Goal: Task Accomplishment & Management: Manage account settings

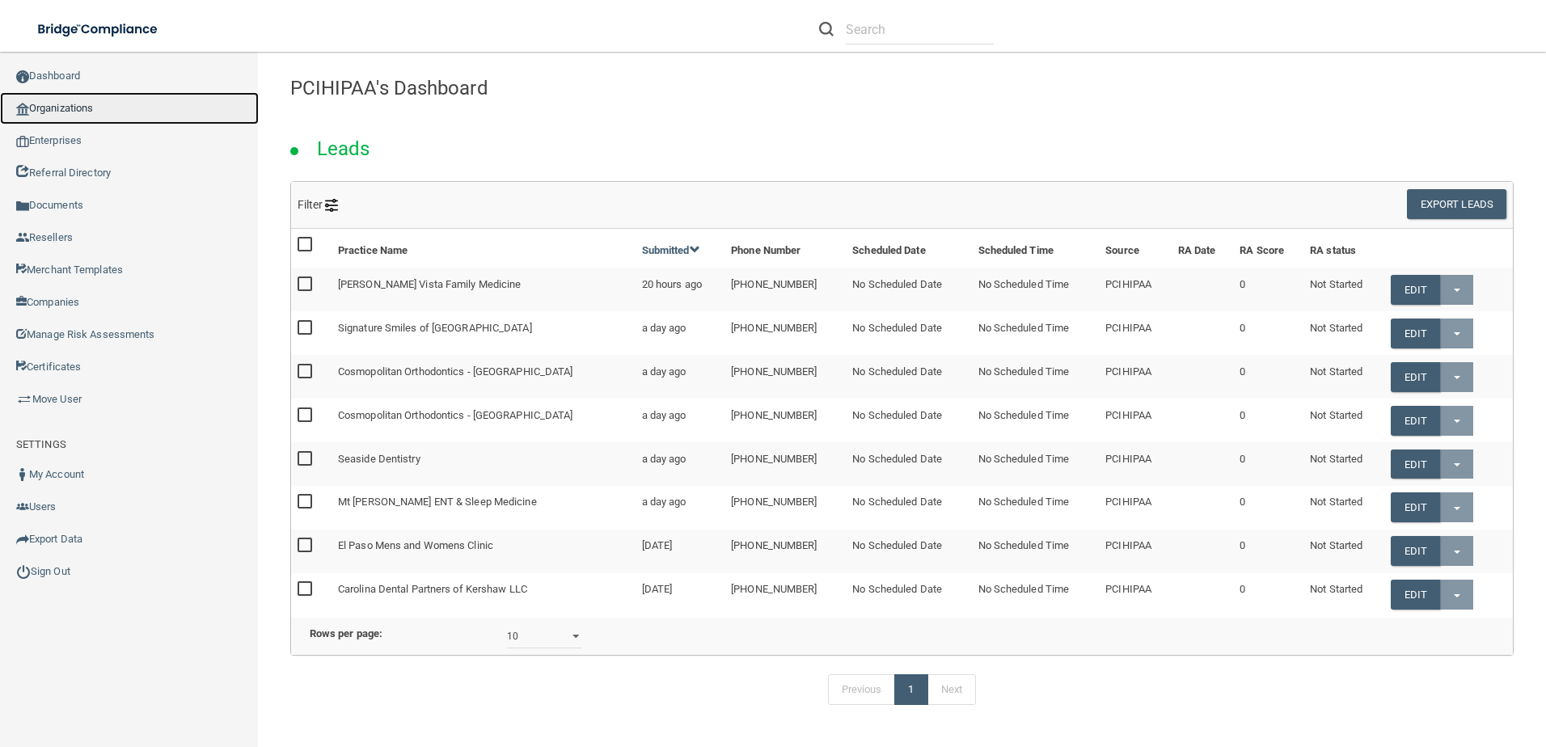
click at [90, 108] on link "Organizations" at bounding box center [129, 108] width 259 height 32
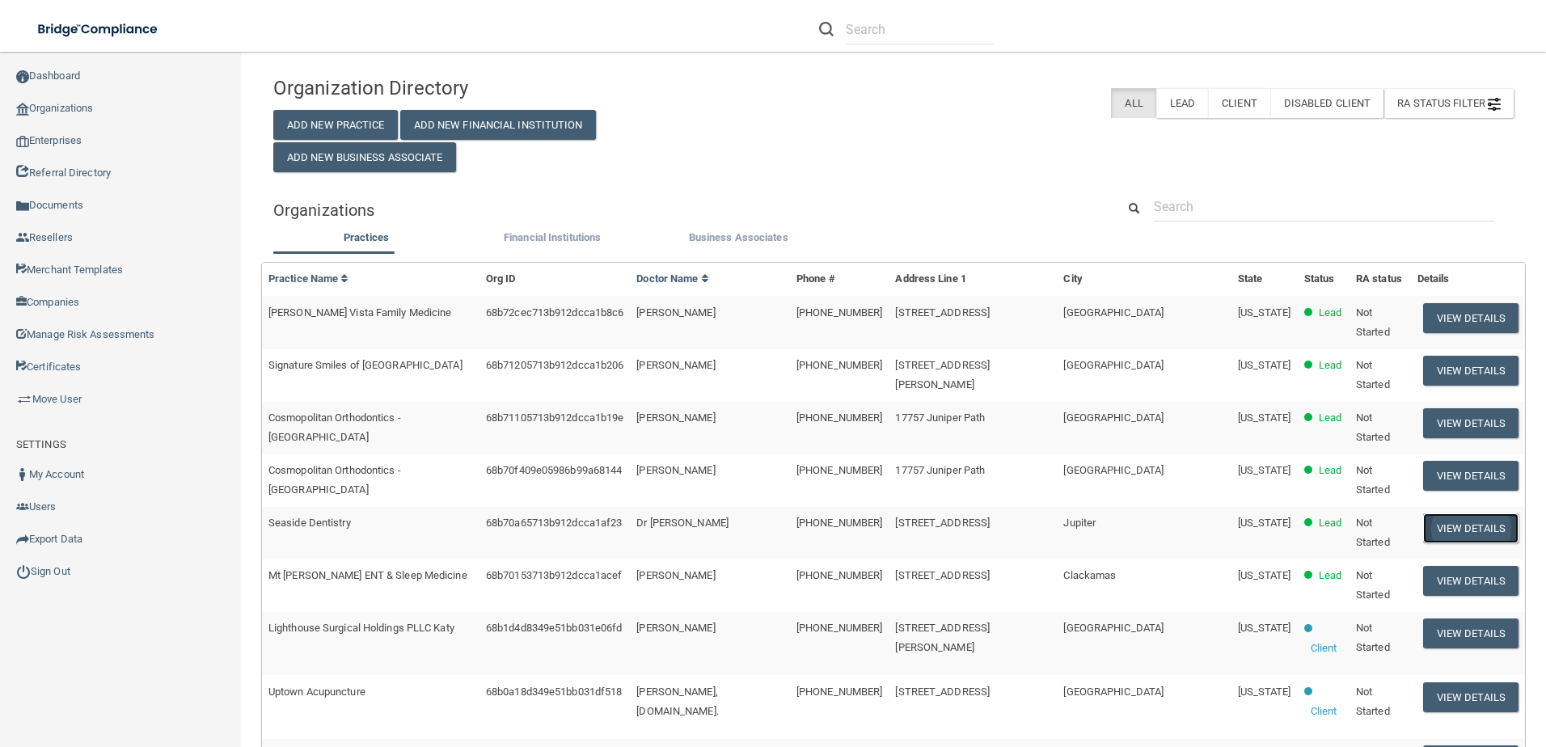
click at [1423, 513] on button "View Details" at bounding box center [1470, 528] width 95 height 30
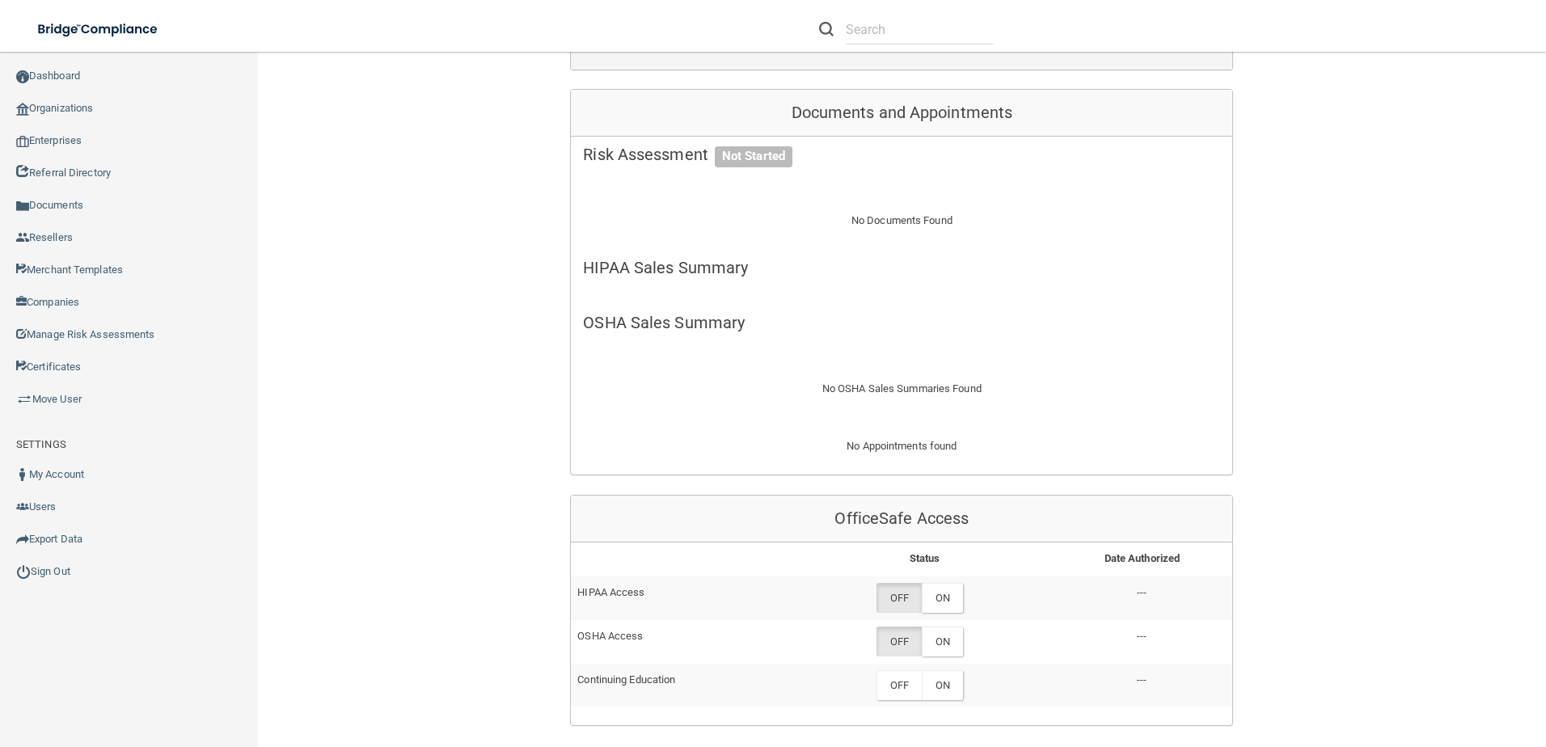
scroll to position [404, 0]
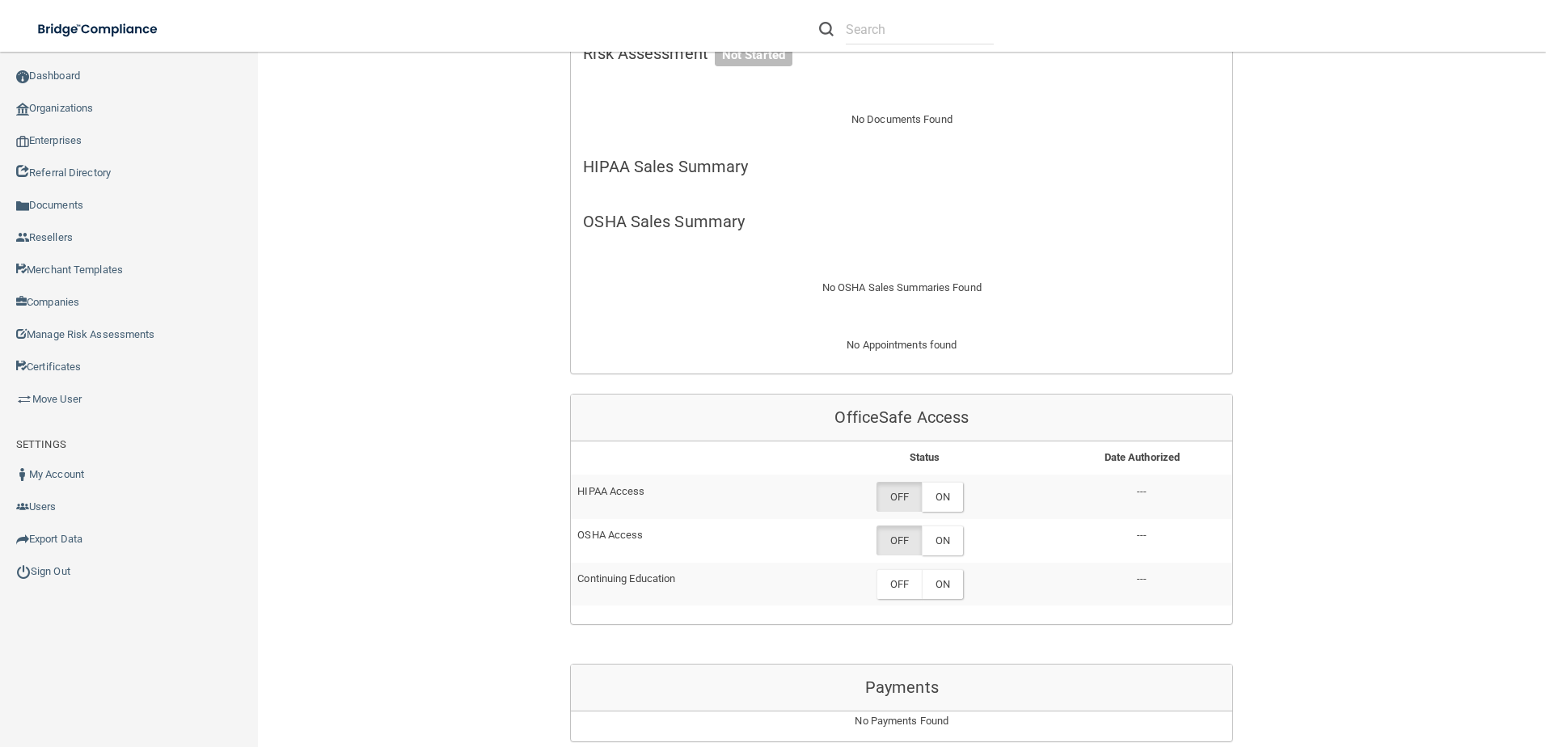
click at [961, 504] on div "OFF ON" at bounding box center [984, 497] width 241 height 30
click at [937, 492] on label "ON" at bounding box center [942, 497] width 41 height 30
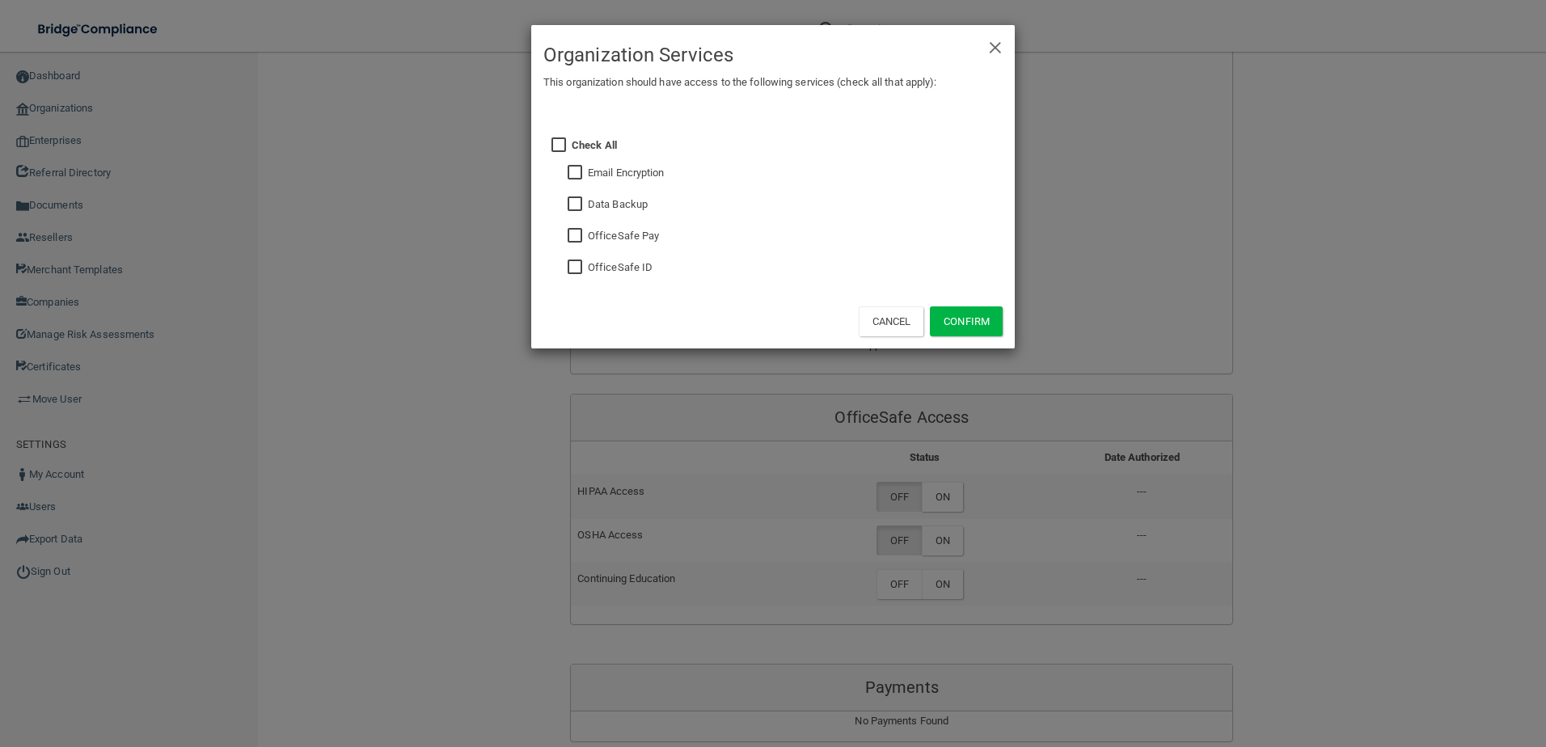
click at [581, 255] on fieldset "OfficeSafe ID" at bounding box center [787, 266] width 431 height 32
click at [578, 261] on input "checkbox" at bounding box center [576, 267] width 19 height 13
checkbox input "true"
click at [1016, 311] on div "× Close Organization Services This organization should have access to the follo…" at bounding box center [773, 373] width 1546 height 747
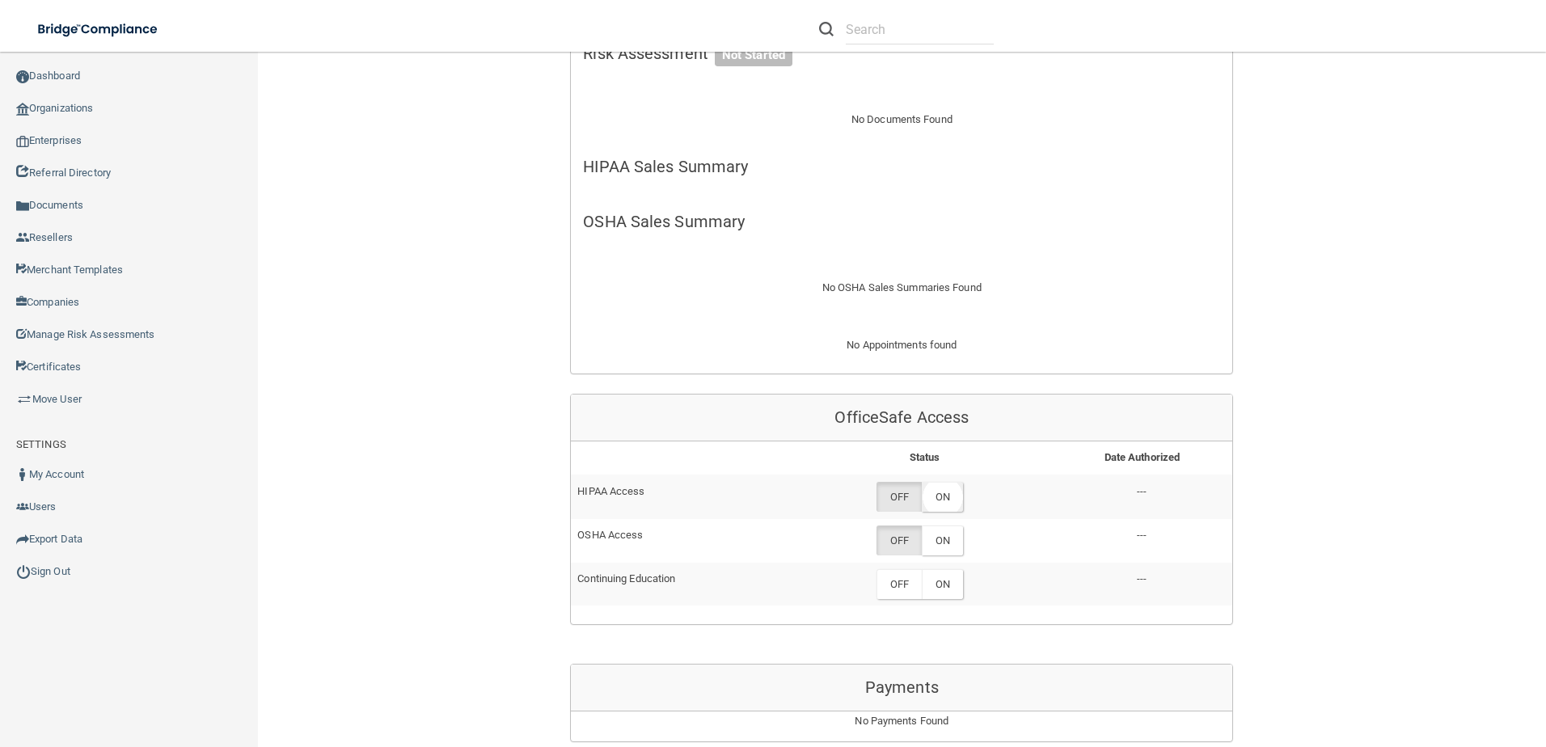
click at [947, 498] on label "ON" at bounding box center [942, 497] width 41 height 30
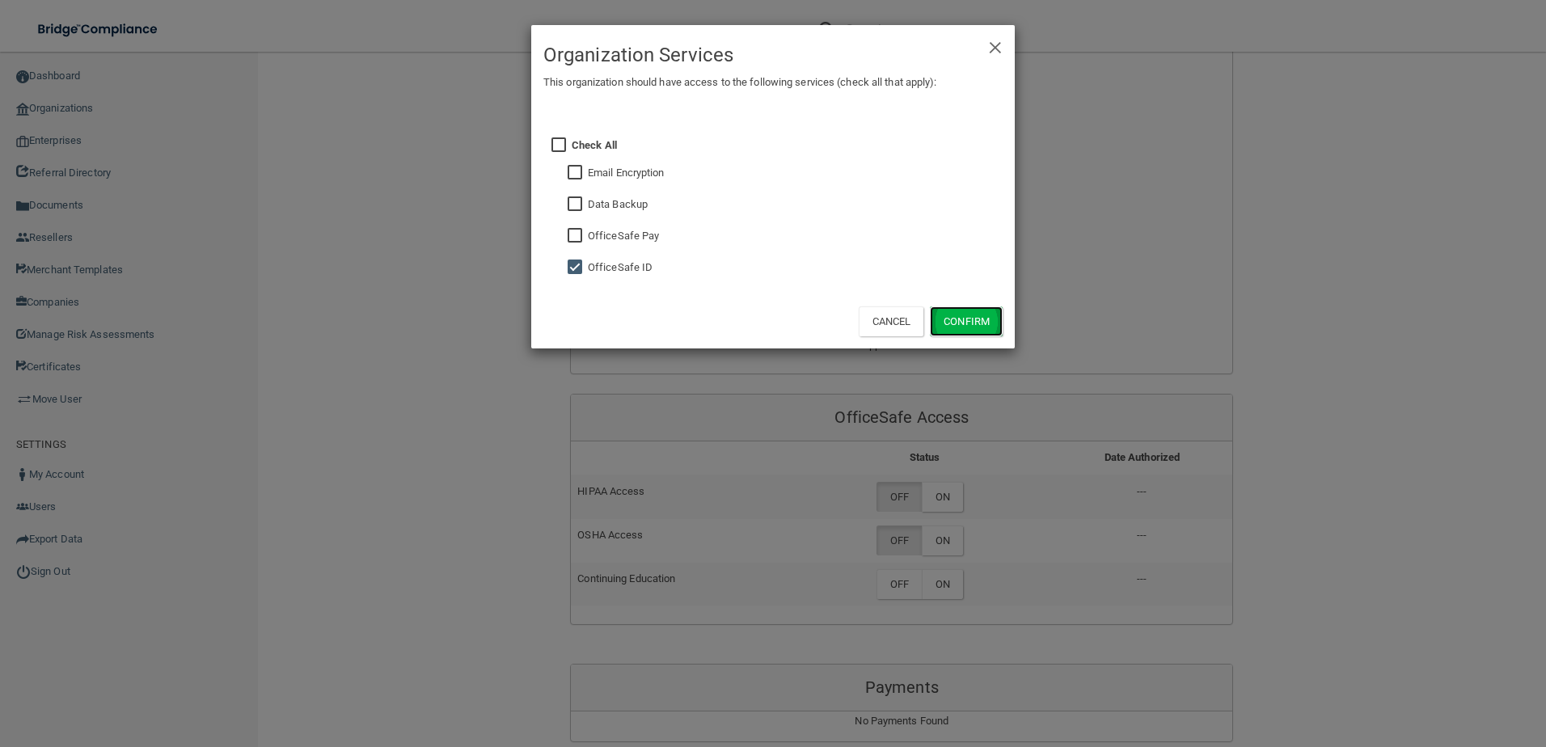
click at [975, 314] on button "Confirm" at bounding box center [966, 321] width 73 height 30
click at [943, 587] on div "× Close Organization Services This organization should have access to the follo…" at bounding box center [773, 373] width 1546 height 747
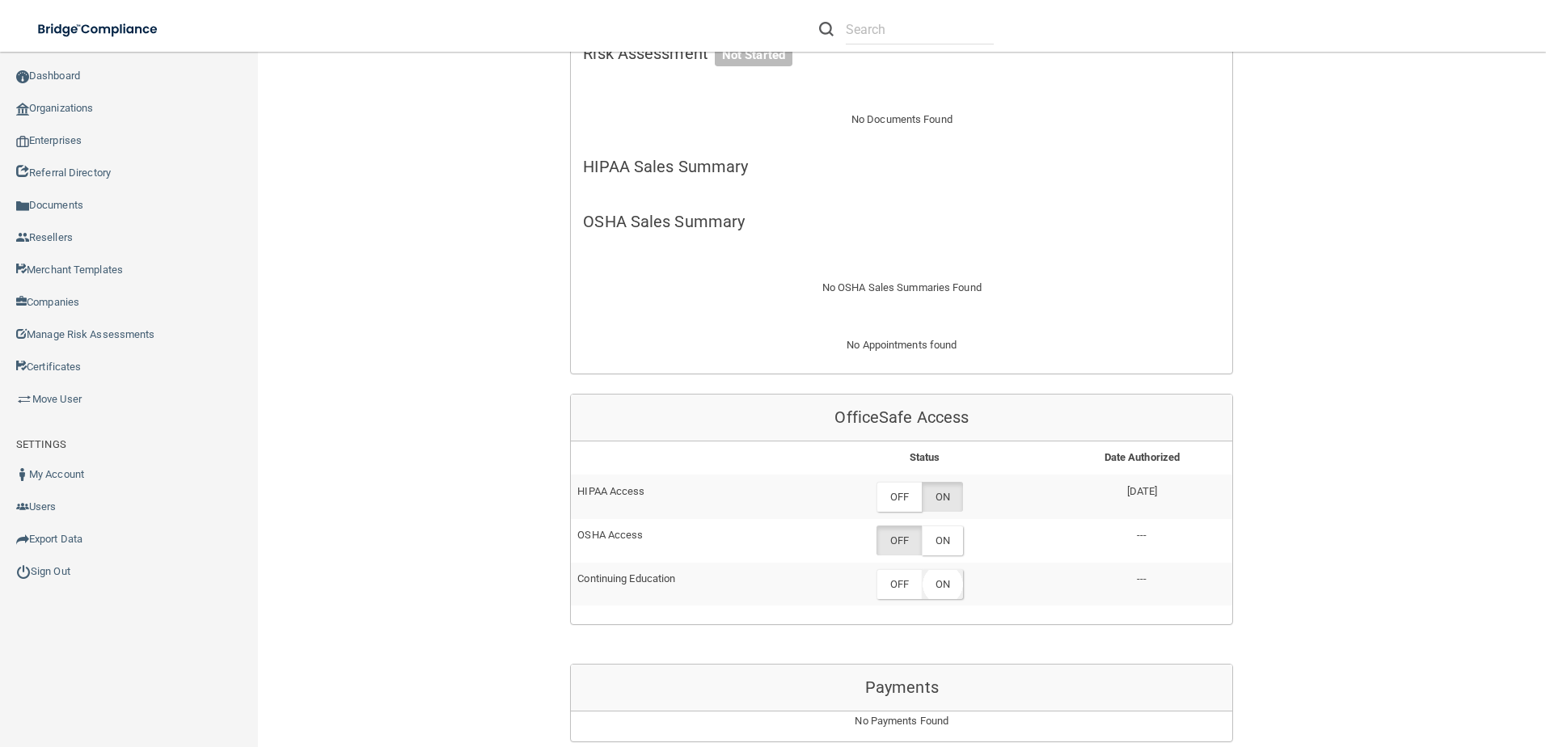
click at [943, 591] on label "ON" at bounding box center [942, 584] width 41 height 30
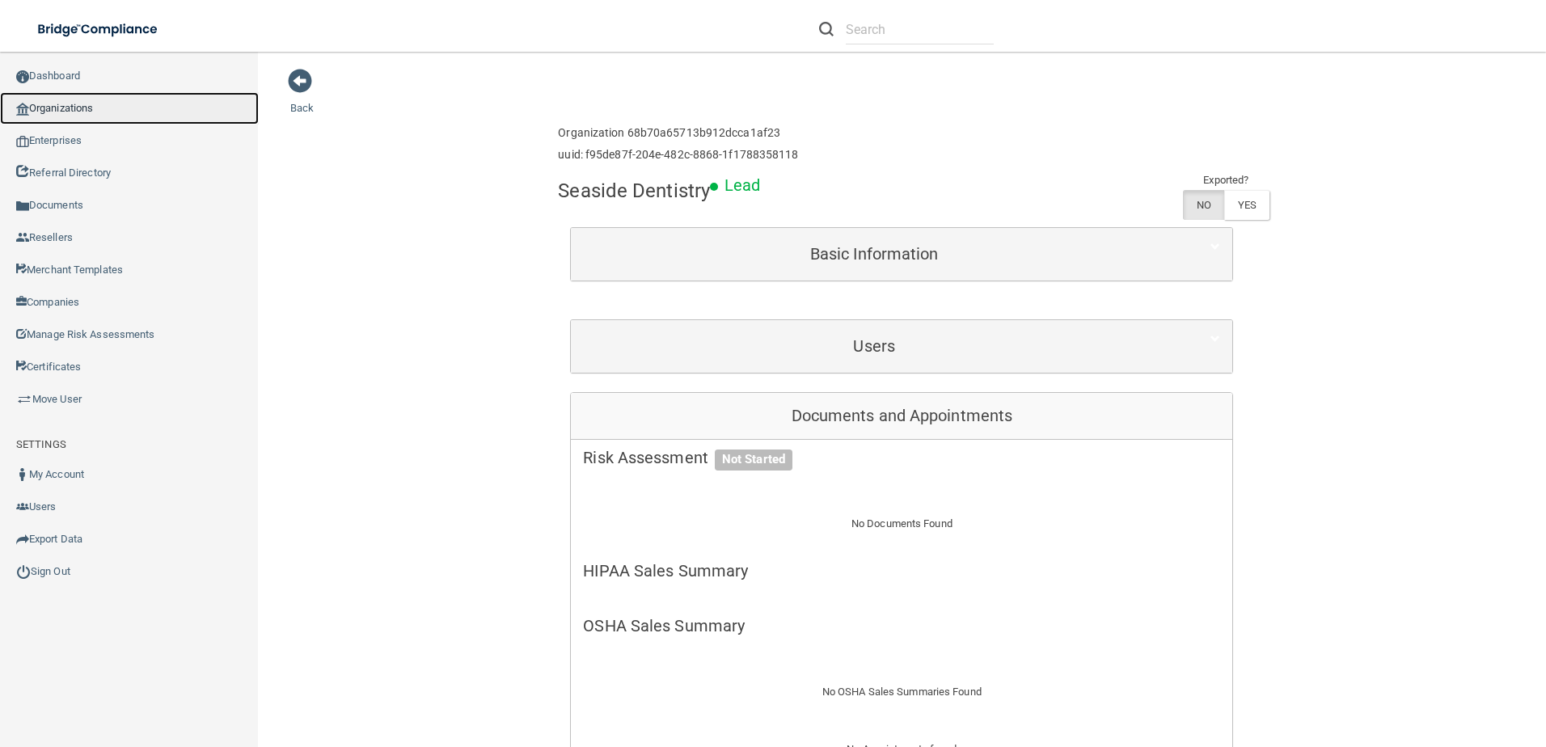
click at [95, 116] on link "Organizations" at bounding box center [129, 108] width 259 height 32
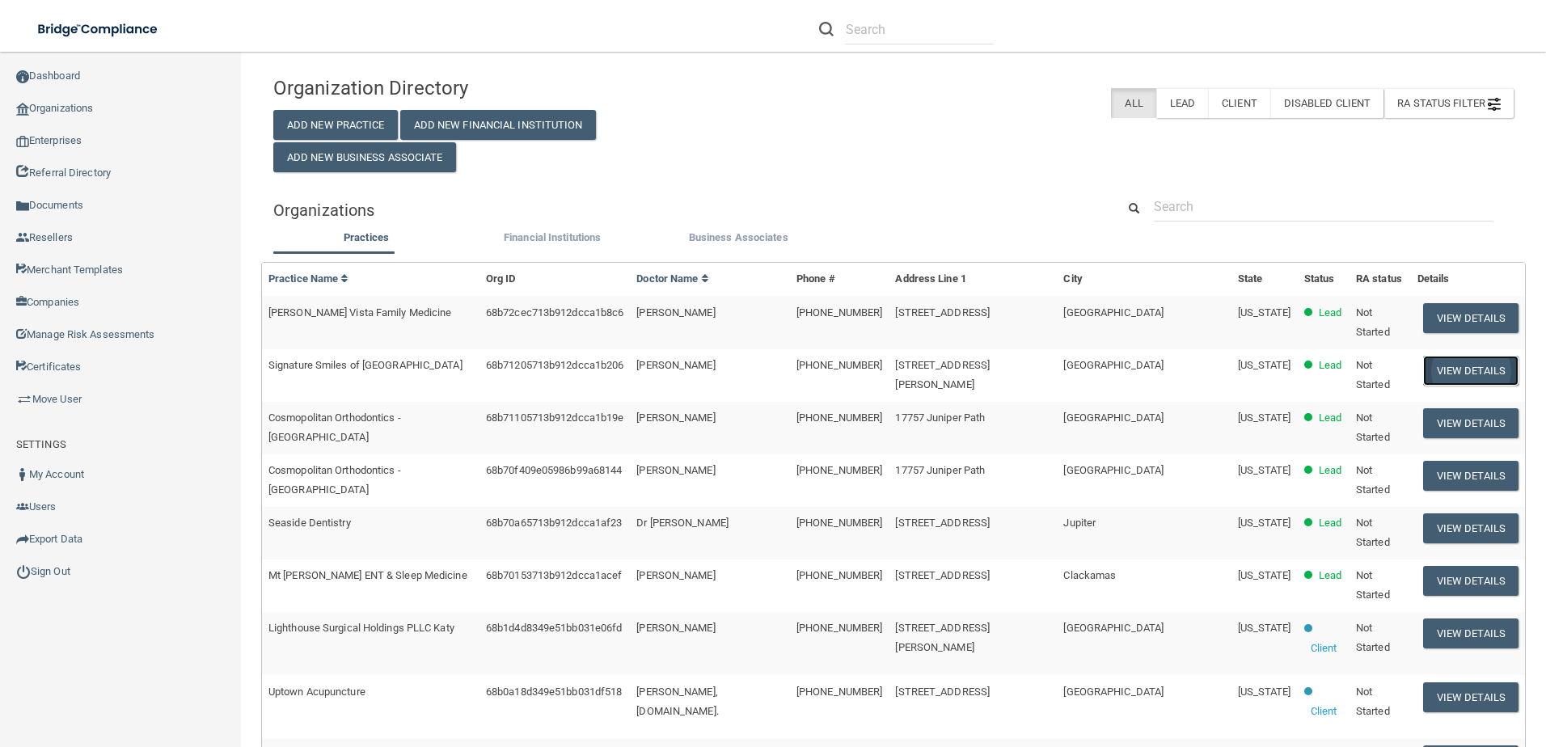
click at [1426, 357] on button "View Details" at bounding box center [1470, 371] width 95 height 30
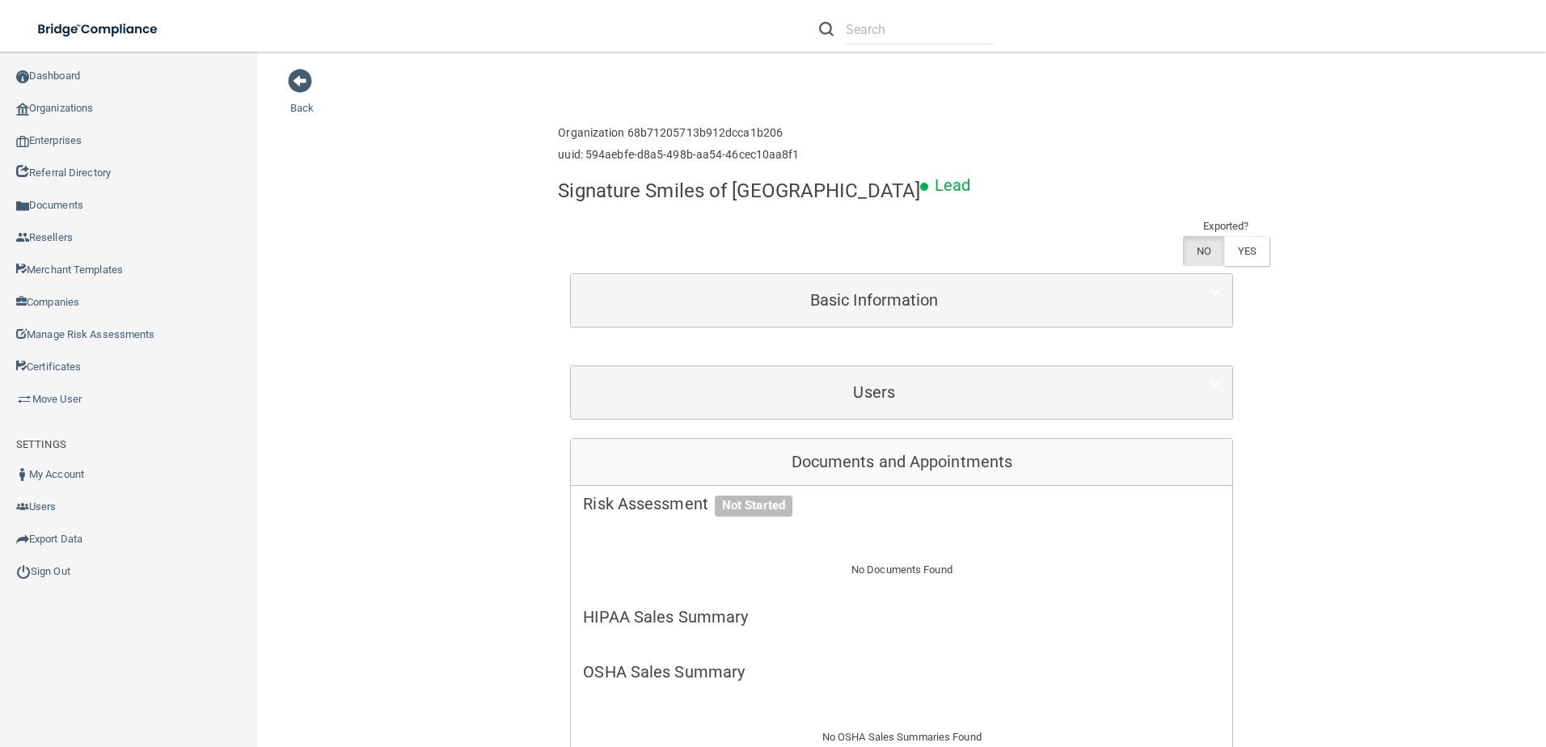
scroll to position [323, 0]
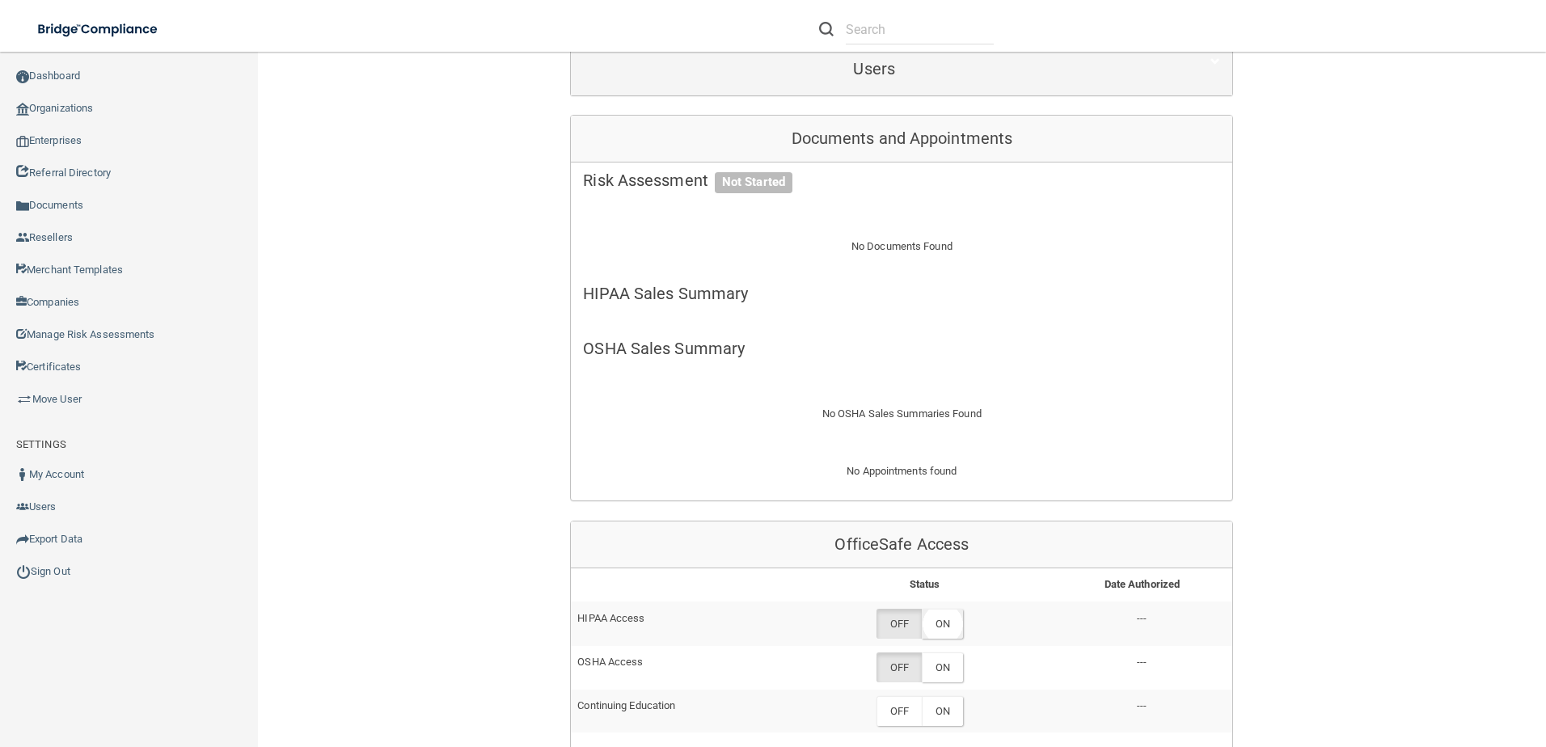
click at [949, 609] on label "ON" at bounding box center [942, 624] width 41 height 30
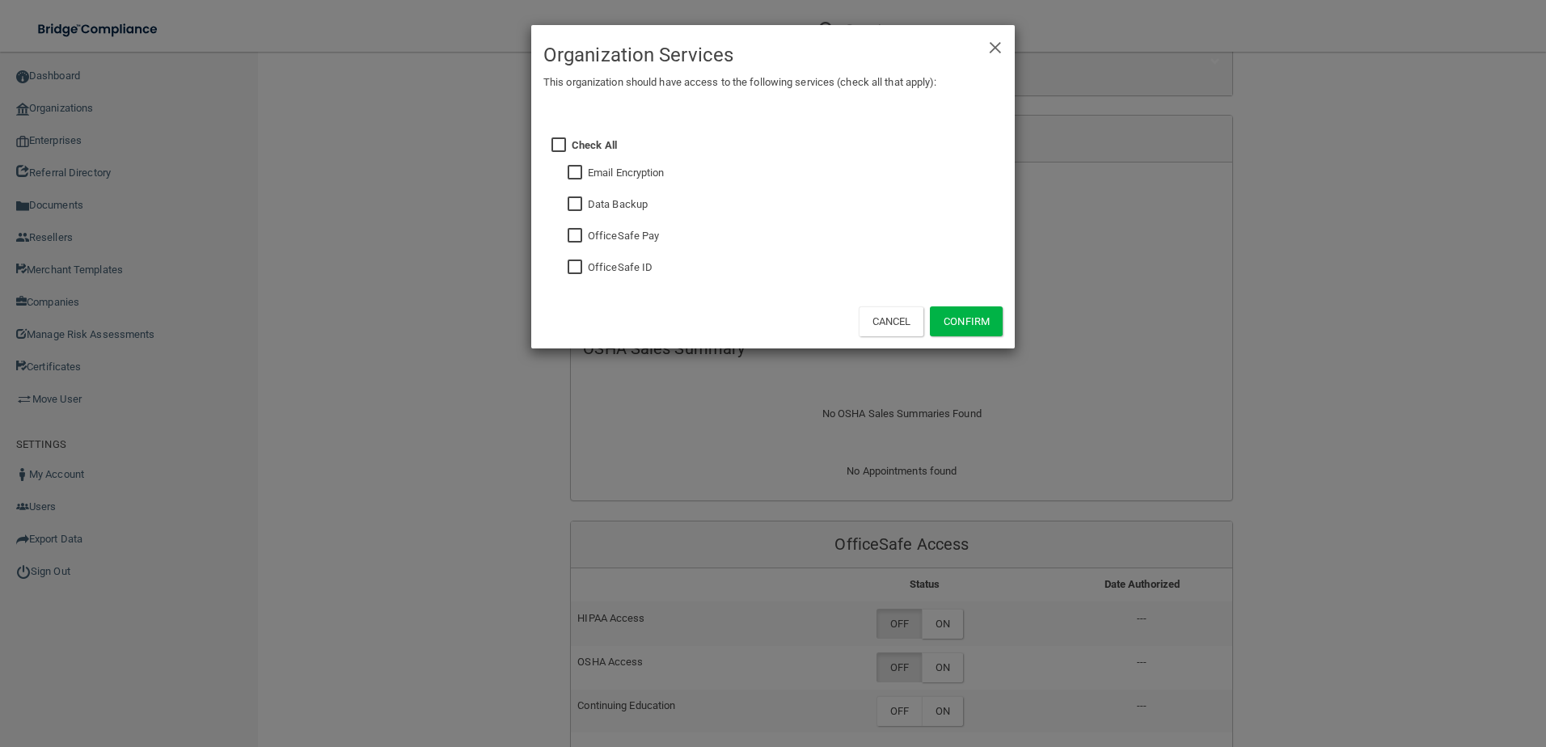
click at [567, 268] on div "Check All Email Encryption Data Backup OfficeSafe Pay OfficeSafe ID" at bounding box center [786, 205] width 455 height 178
click at [573, 268] on input "checkbox" at bounding box center [576, 267] width 19 height 13
checkbox input "true"
click at [571, 173] on input "checkbox" at bounding box center [576, 173] width 19 height 13
checkbox input "true"
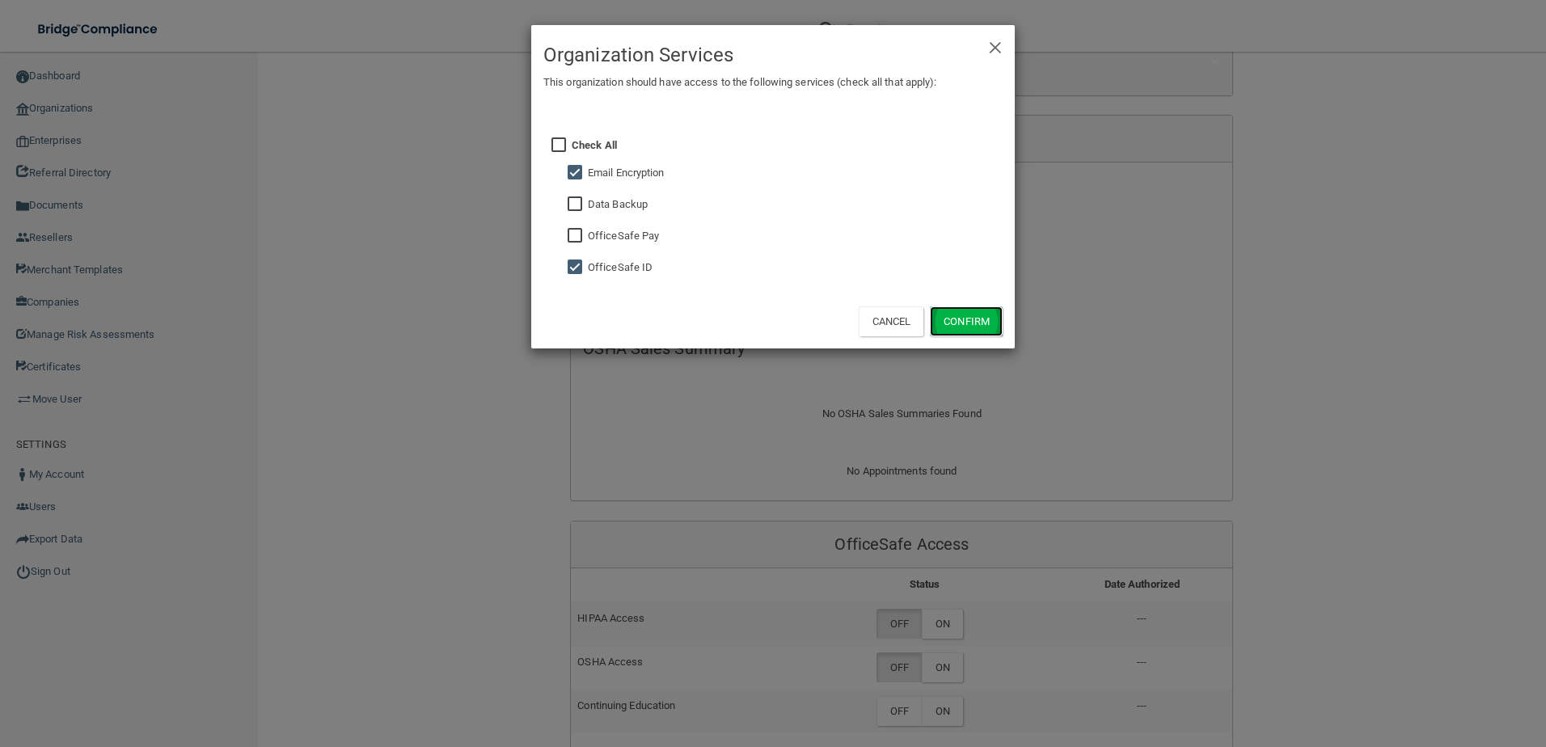
click at [943, 331] on button "Confirm" at bounding box center [966, 321] width 73 height 30
click at [943, 681] on div "× Close Organization Services This organization should have access to the follo…" at bounding box center [773, 373] width 1546 height 747
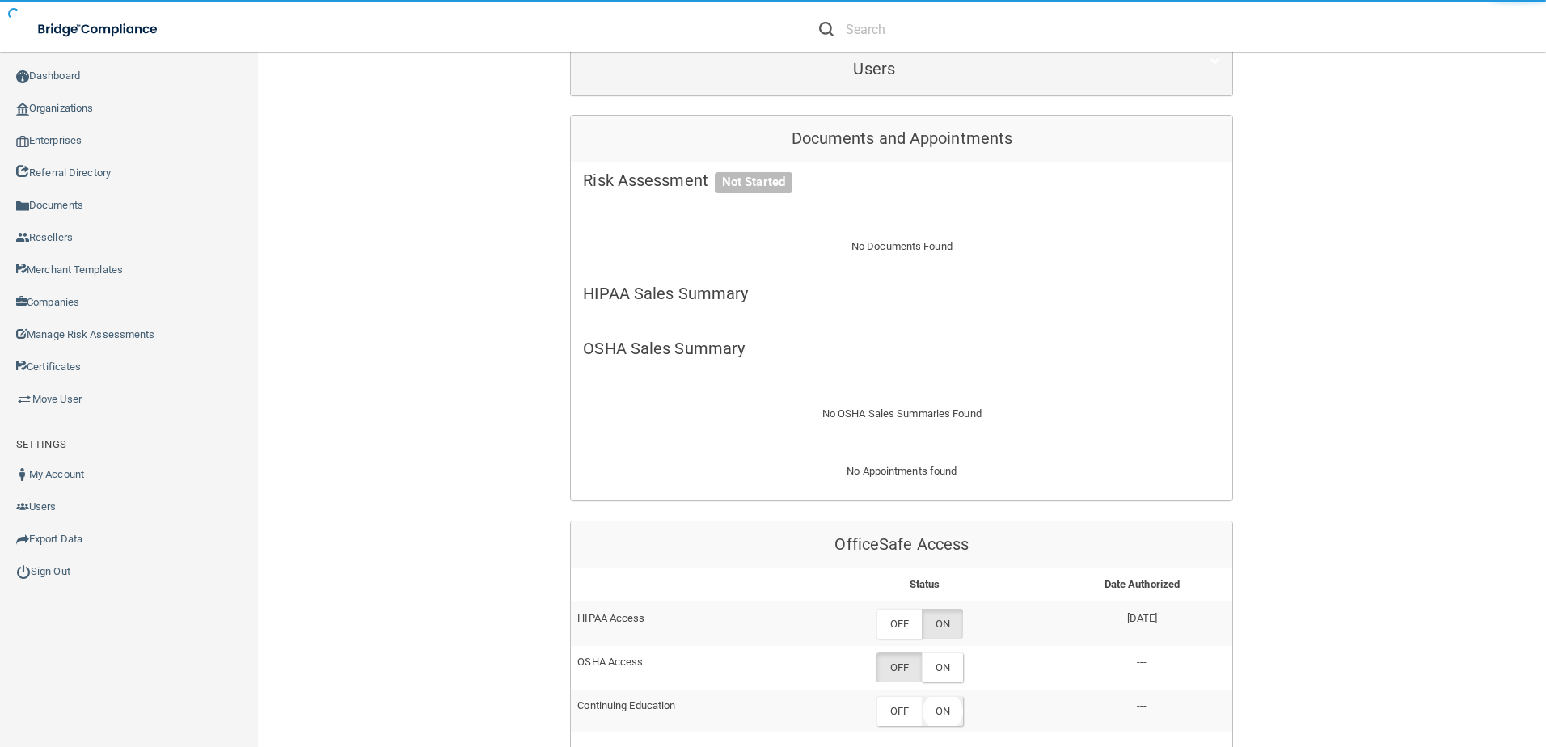
click at [948, 696] on label "ON" at bounding box center [942, 711] width 41 height 30
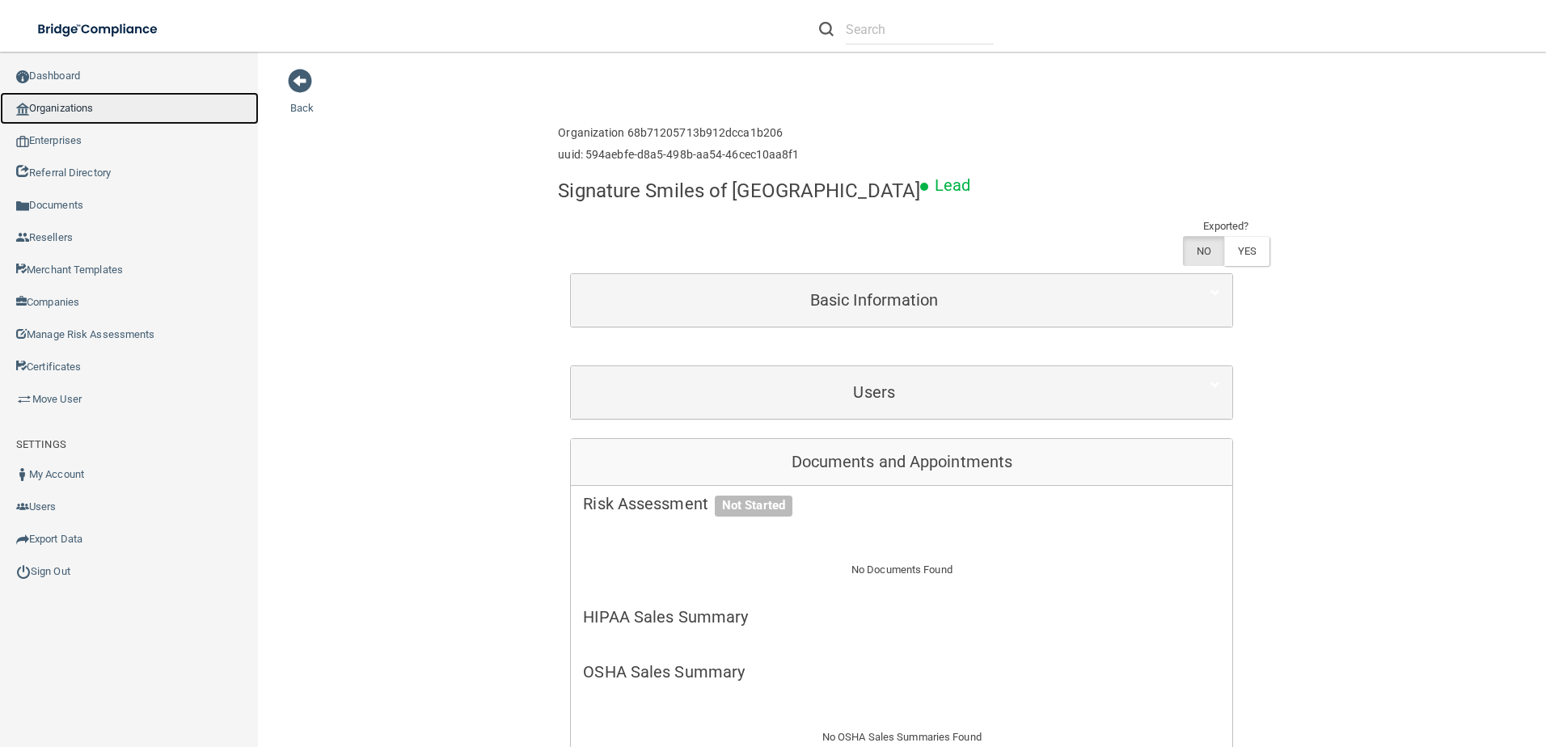
click at [70, 103] on link "Organizations" at bounding box center [129, 108] width 259 height 32
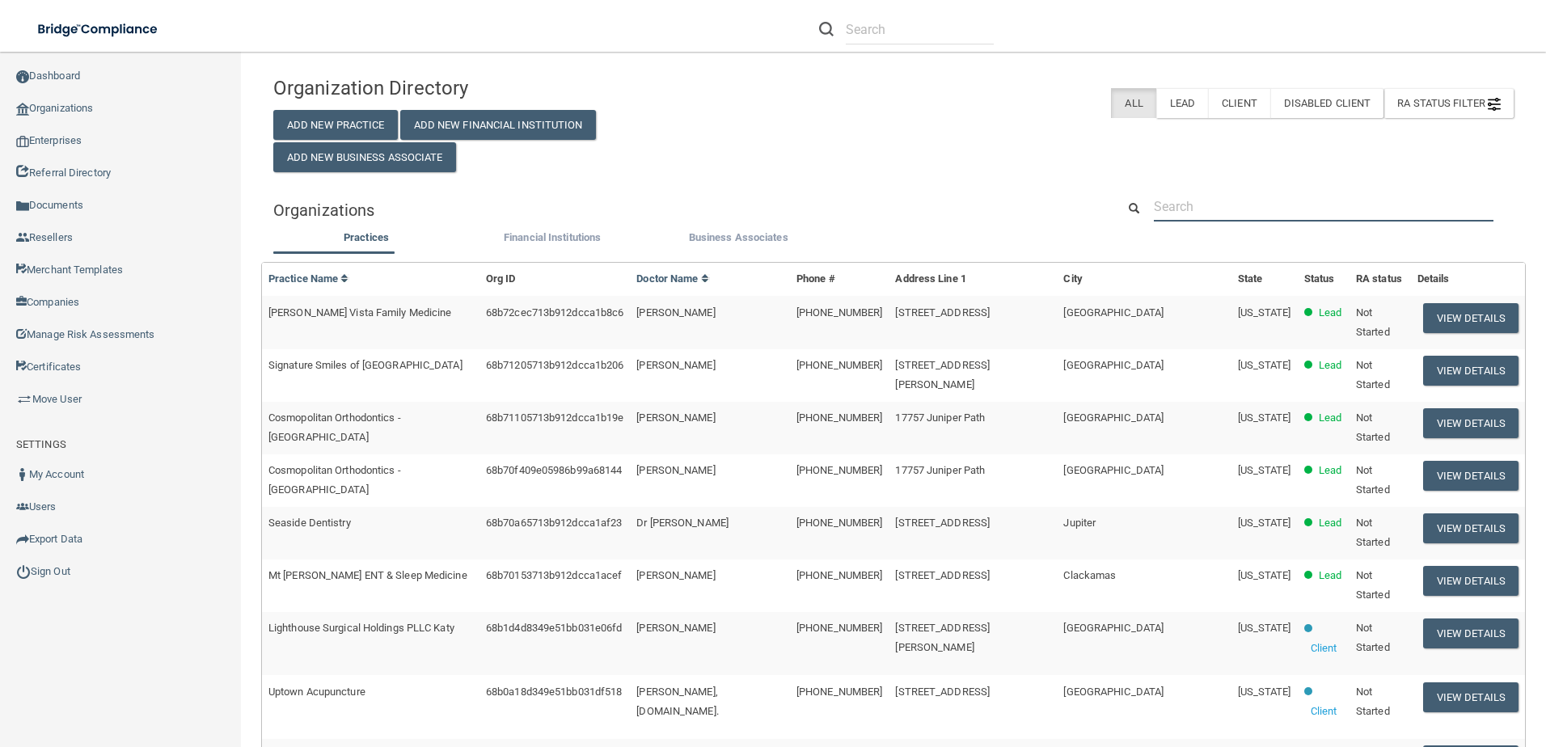
click at [1162, 205] on input "text" at bounding box center [1324, 207] width 340 height 30
paste input "Signature Smiles of [GEOGRAPHIC_DATA]"
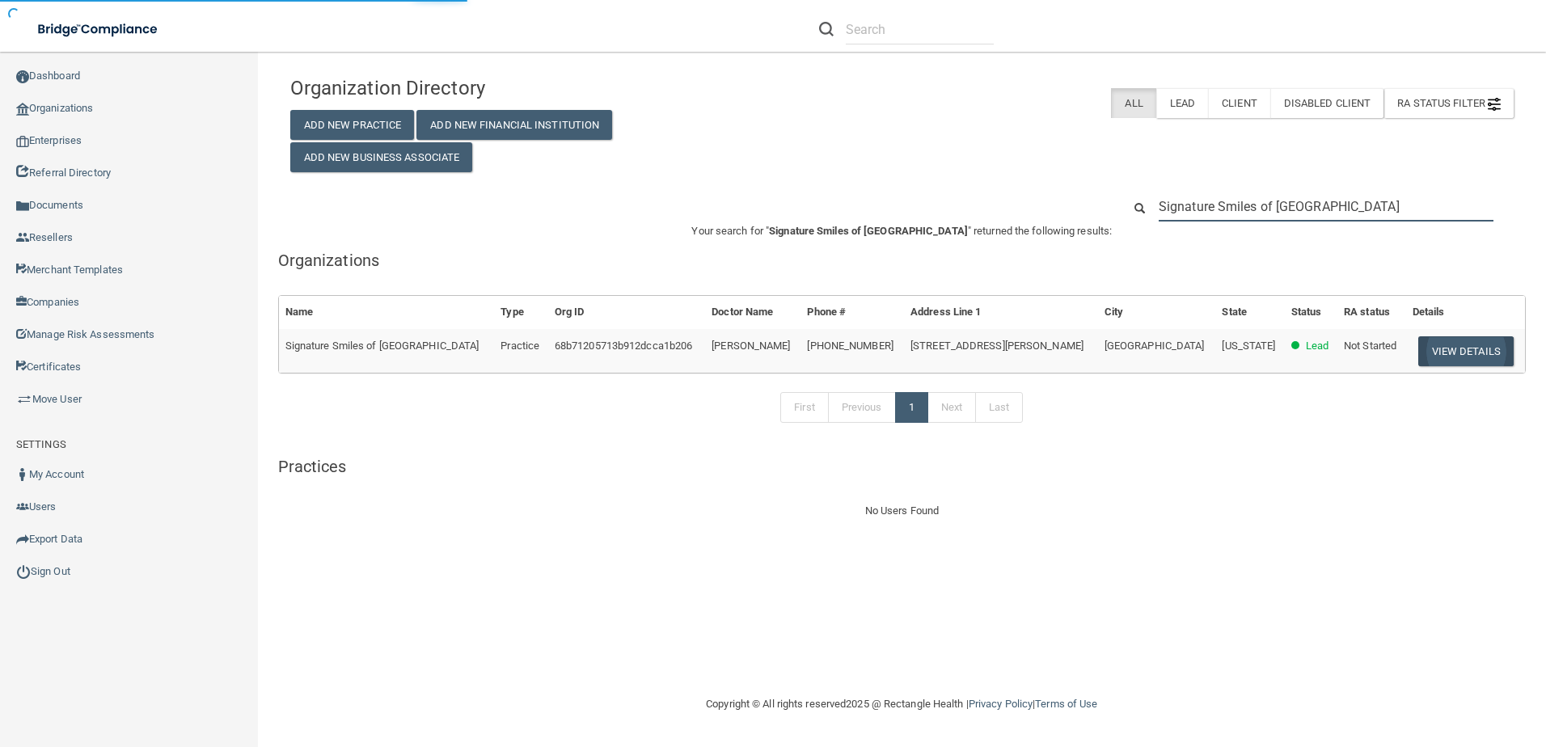
type input "Signature Smiles of [GEOGRAPHIC_DATA]"
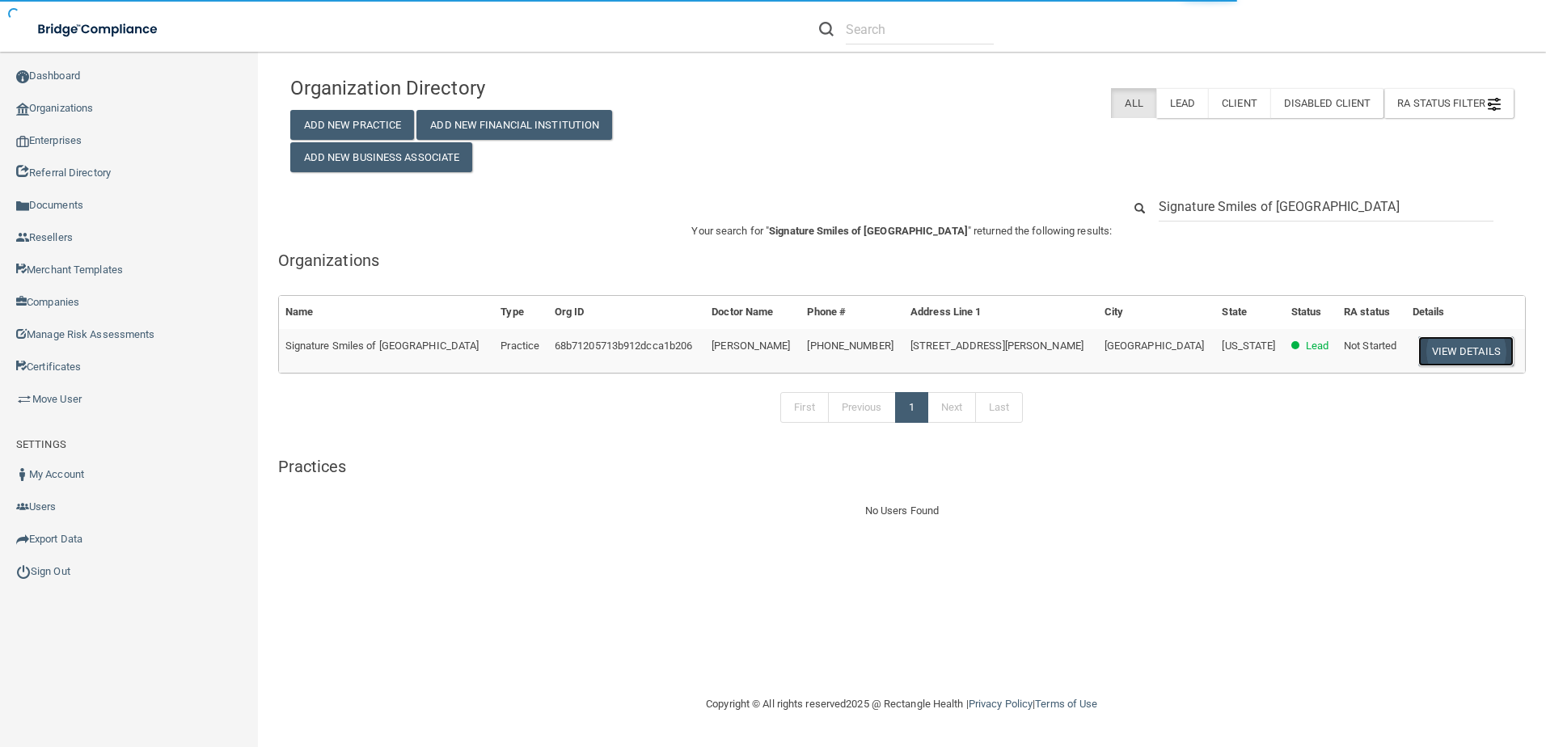
click at [1426, 338] on button "View Details" at bounding box center [1465, 351] width 95 height 30
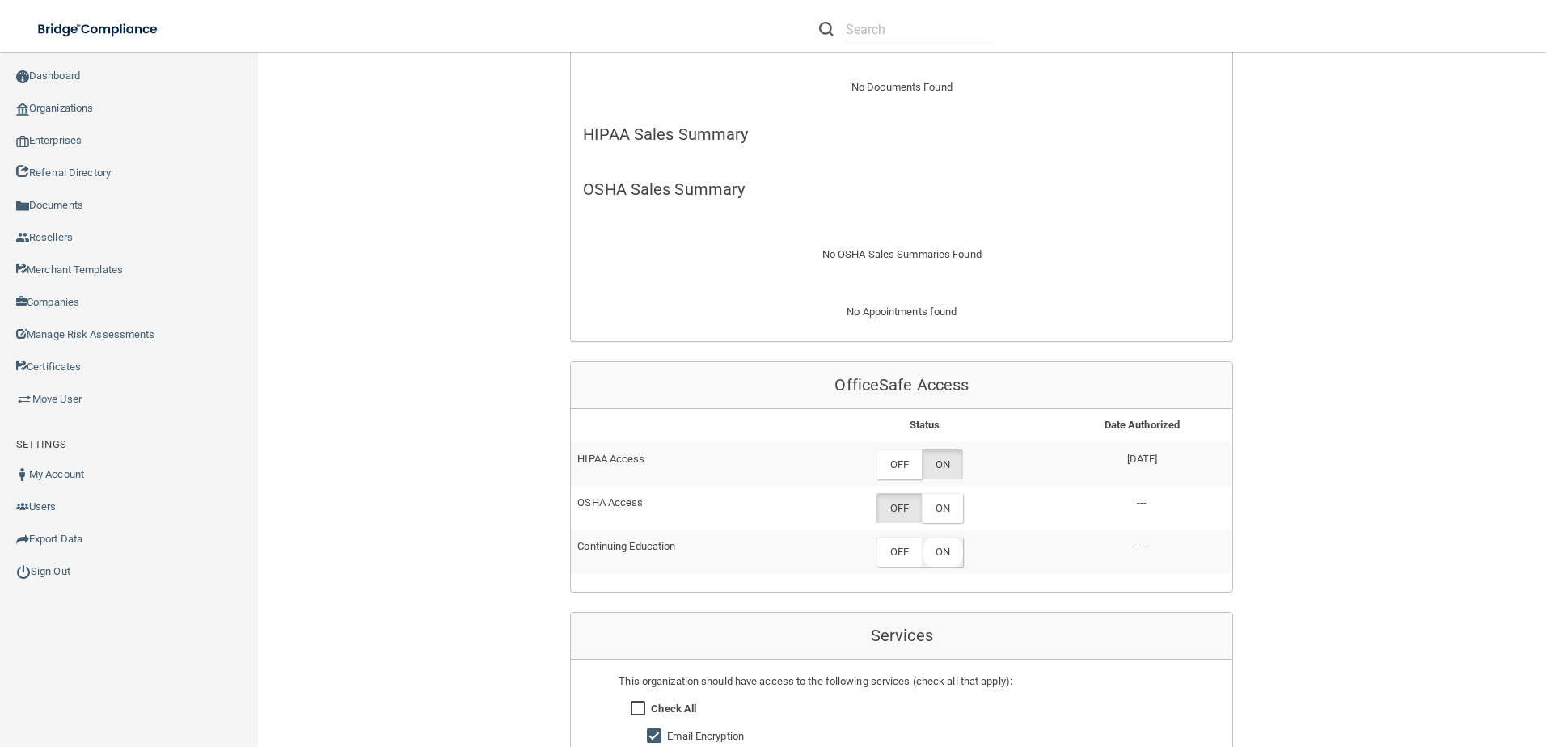
scroll to position [647, 0]
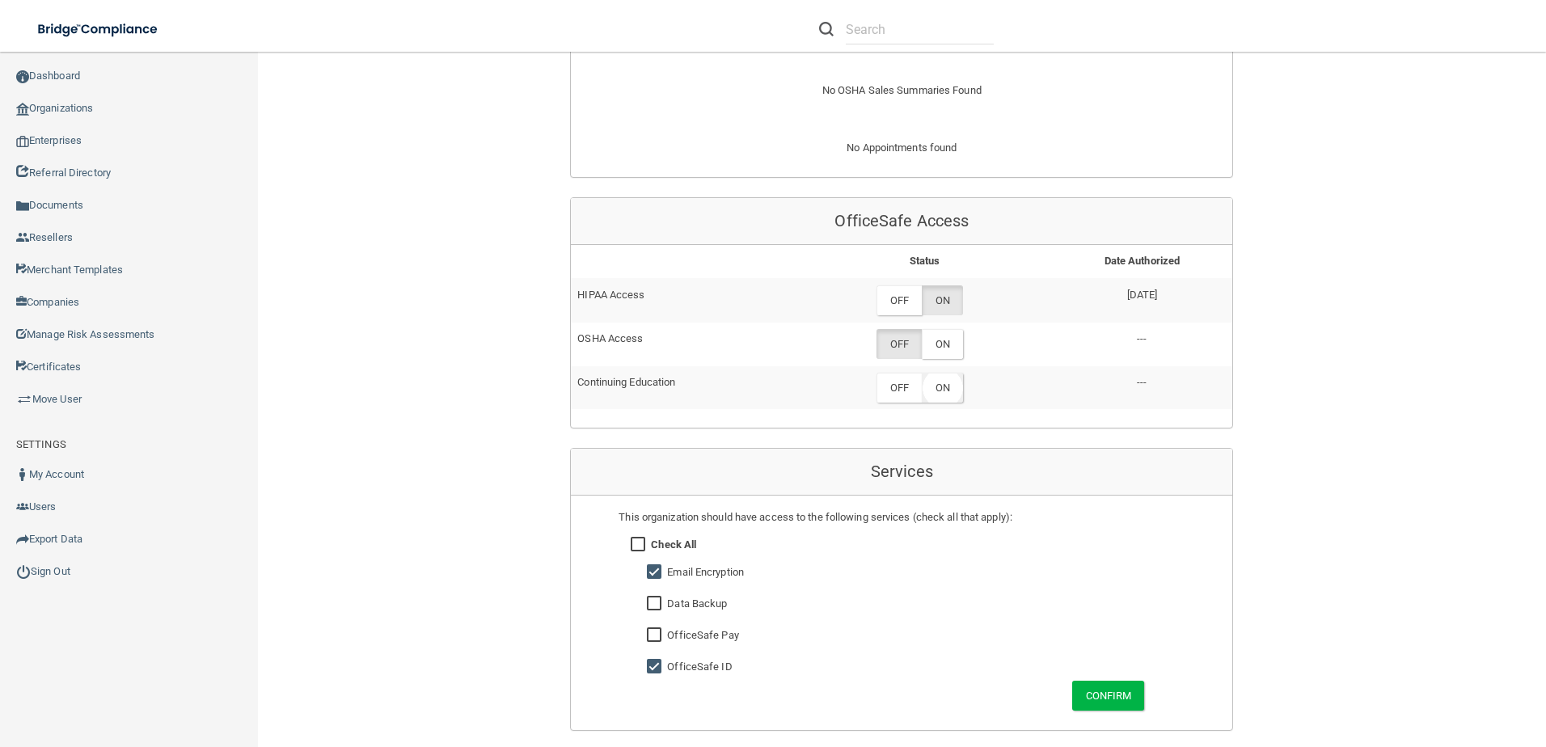
click at [951, 373] on label "ON" at bounding box center [942, 388] width 41 height 30
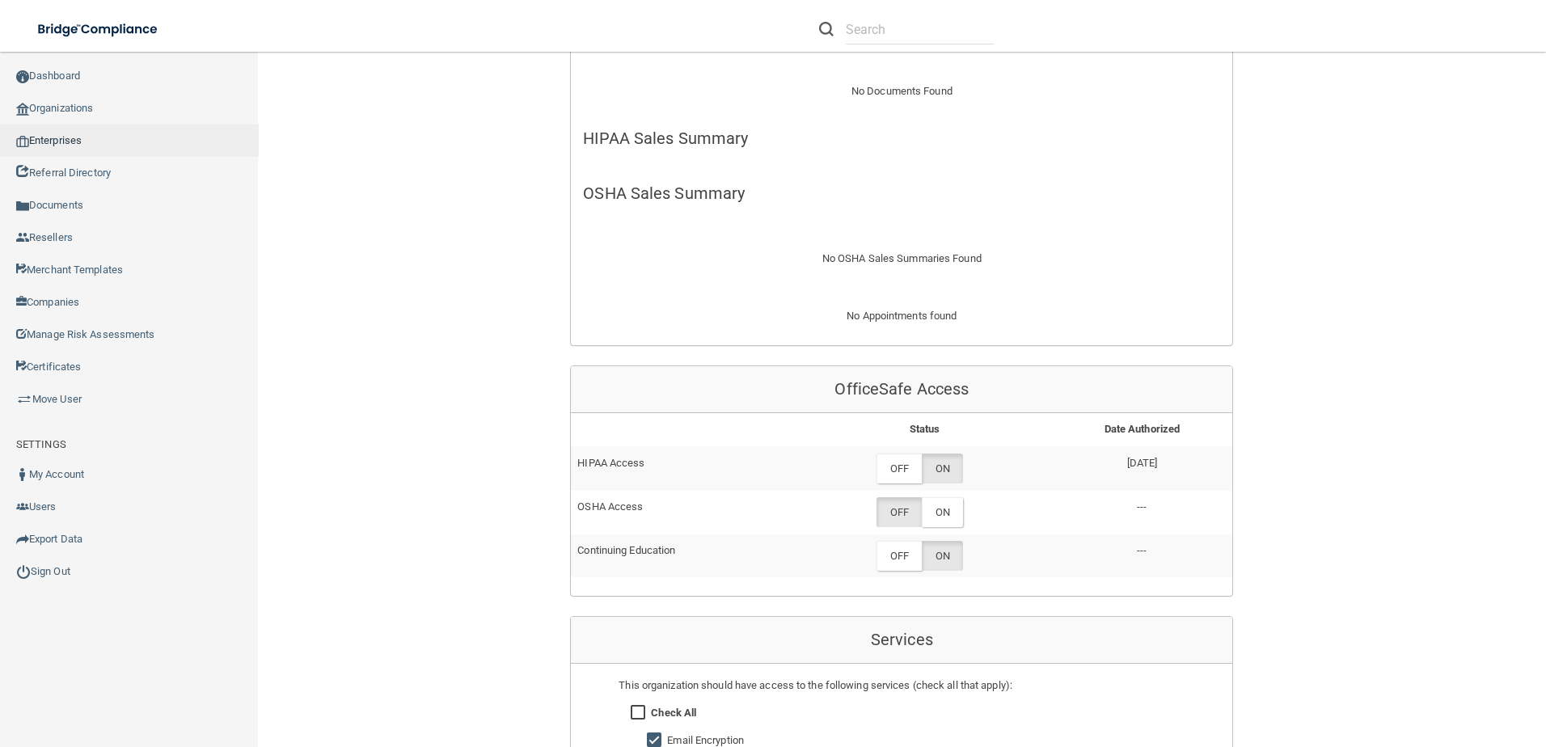
scroll to position [243, 0]
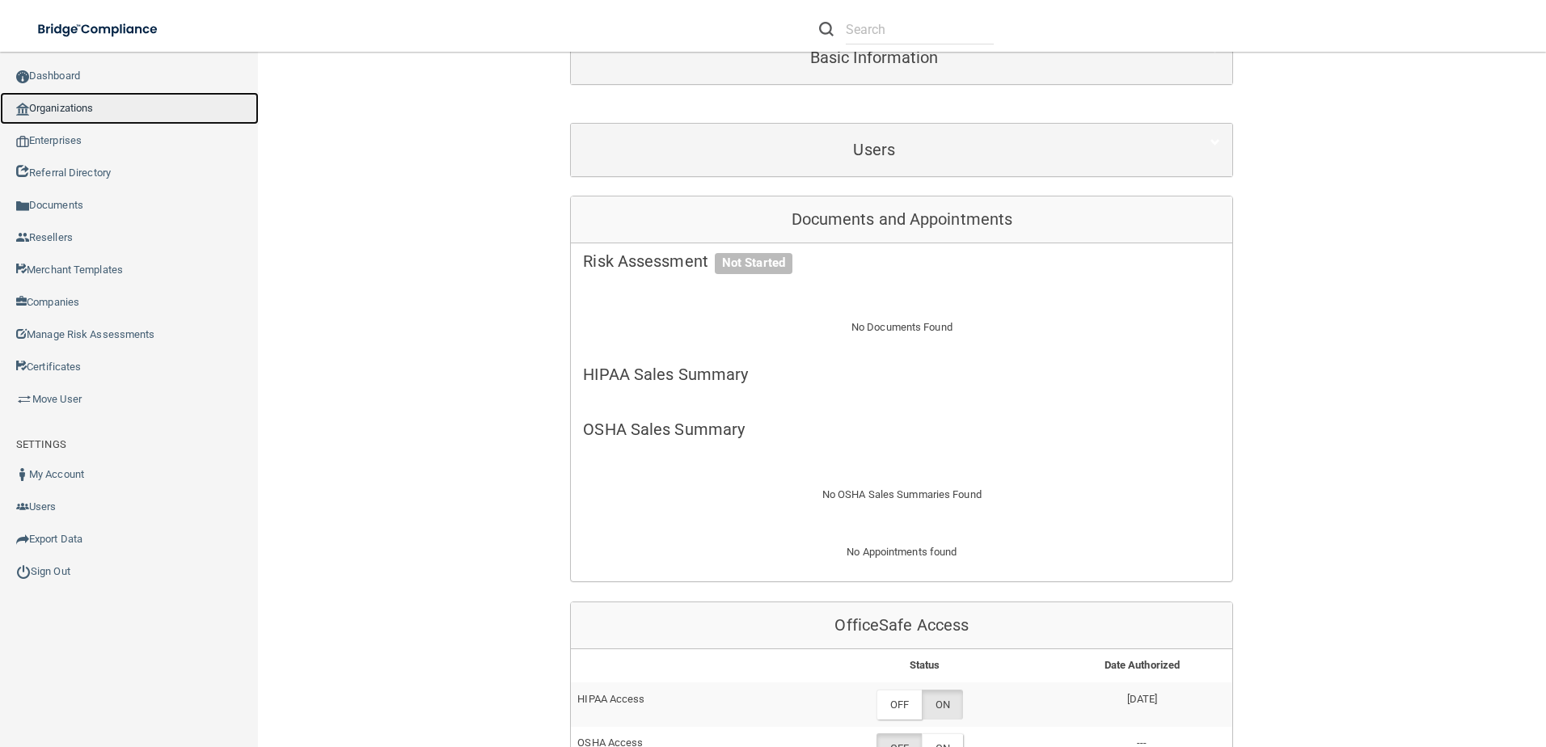
click at [131, 106] on link "Organizations" at bounding box center [129, 108] width 259 height 32
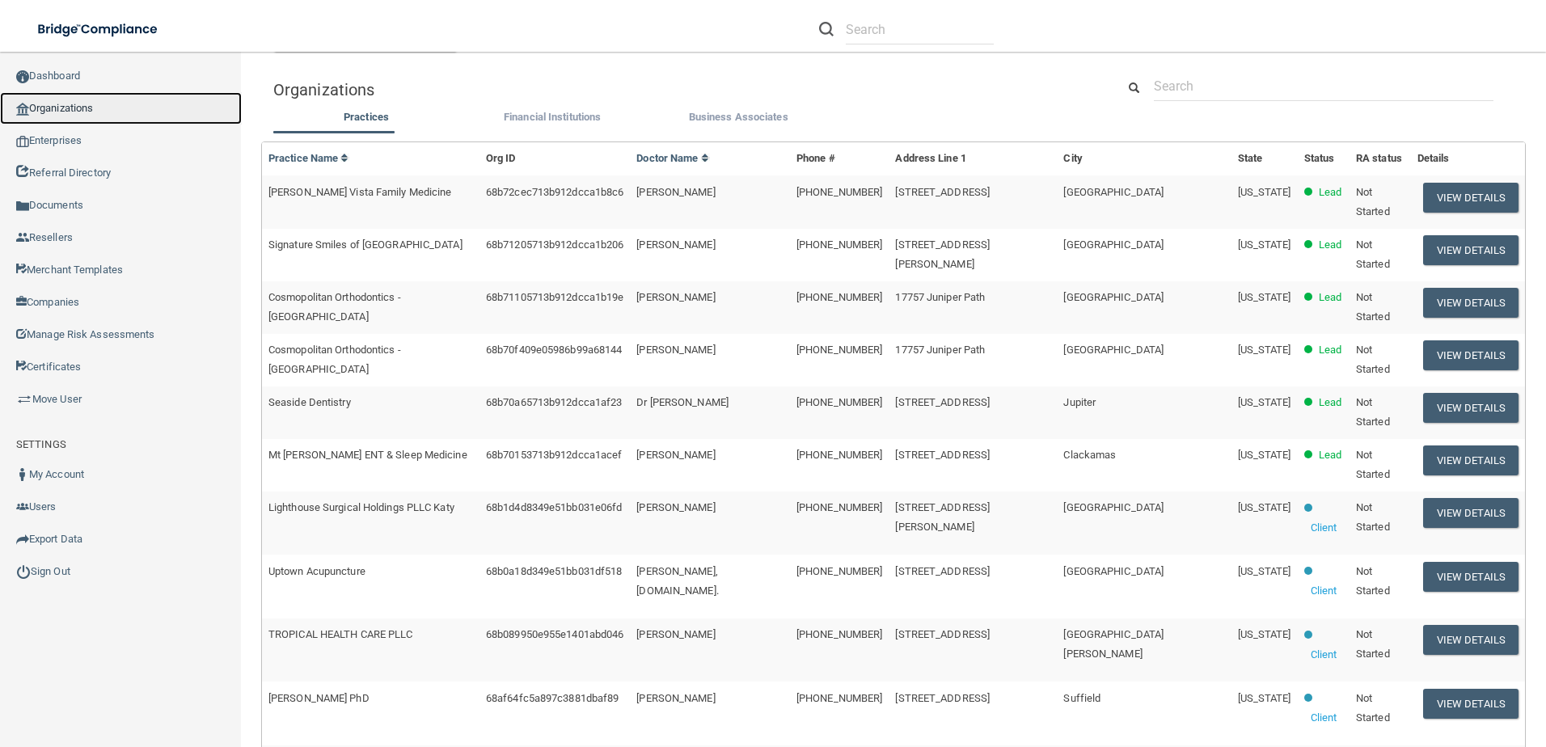
scroll to position [81, 0]
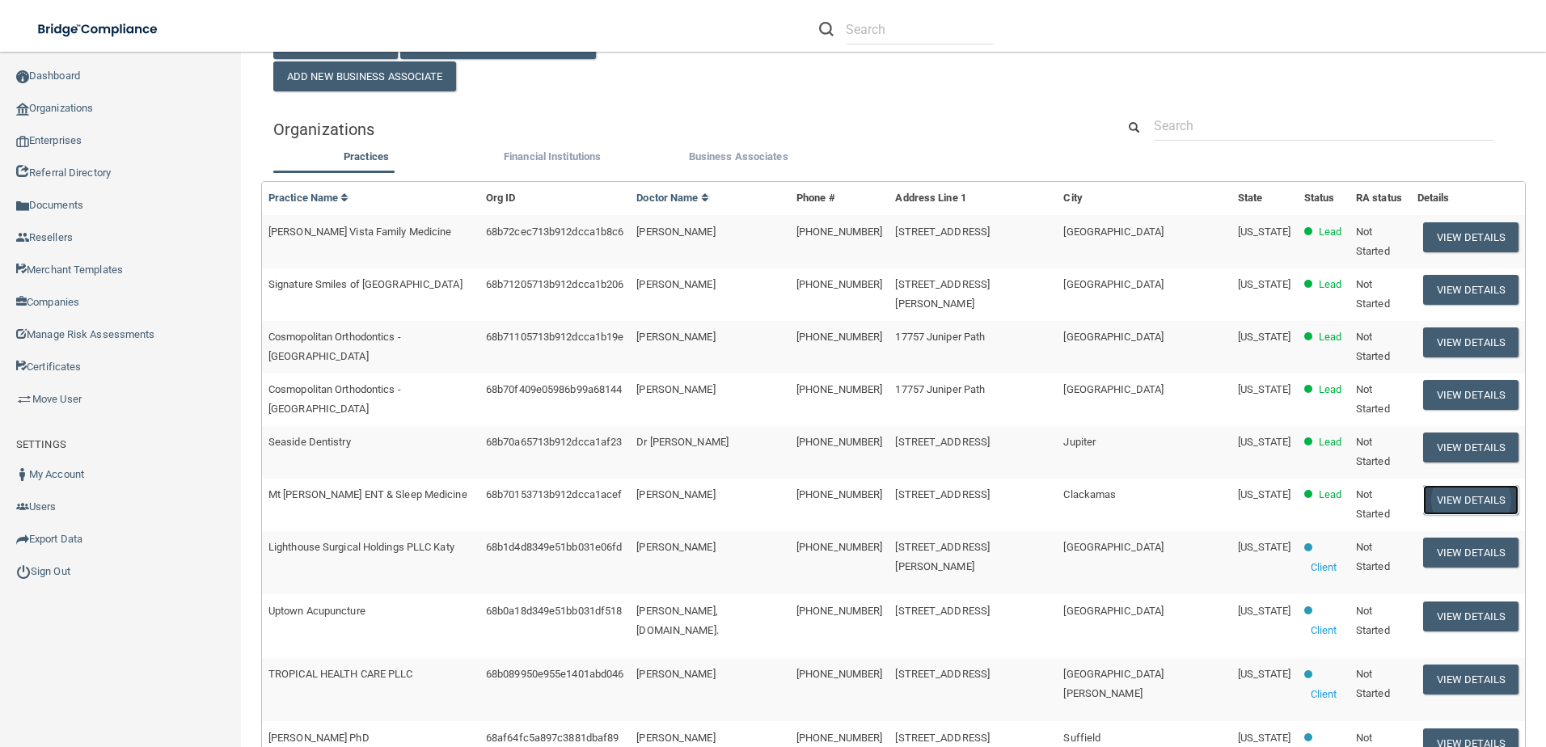
click at [1423, 485] on button "View Details" at bounding box center [1470, 500] width 95 height 30
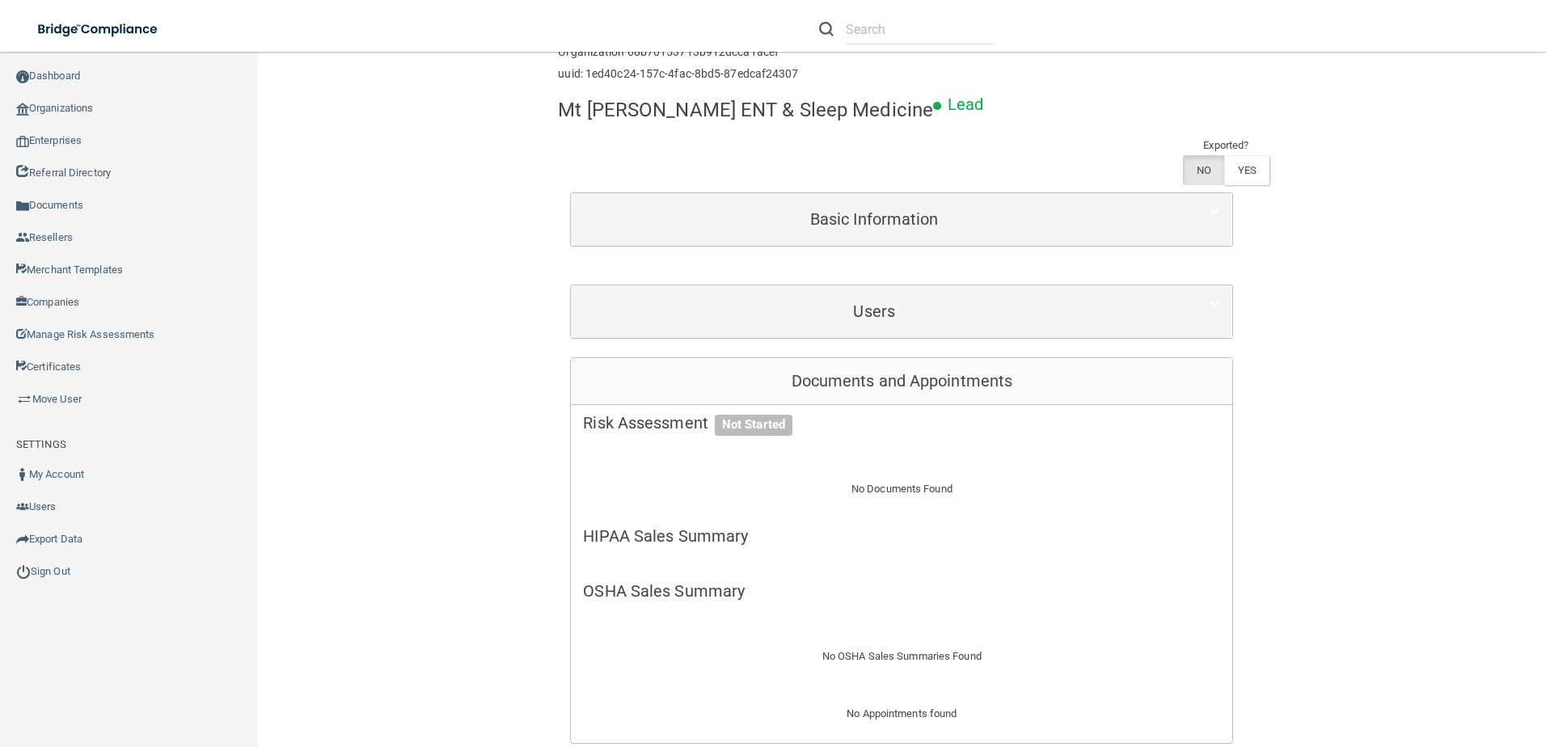
scroll to position [404, 0]
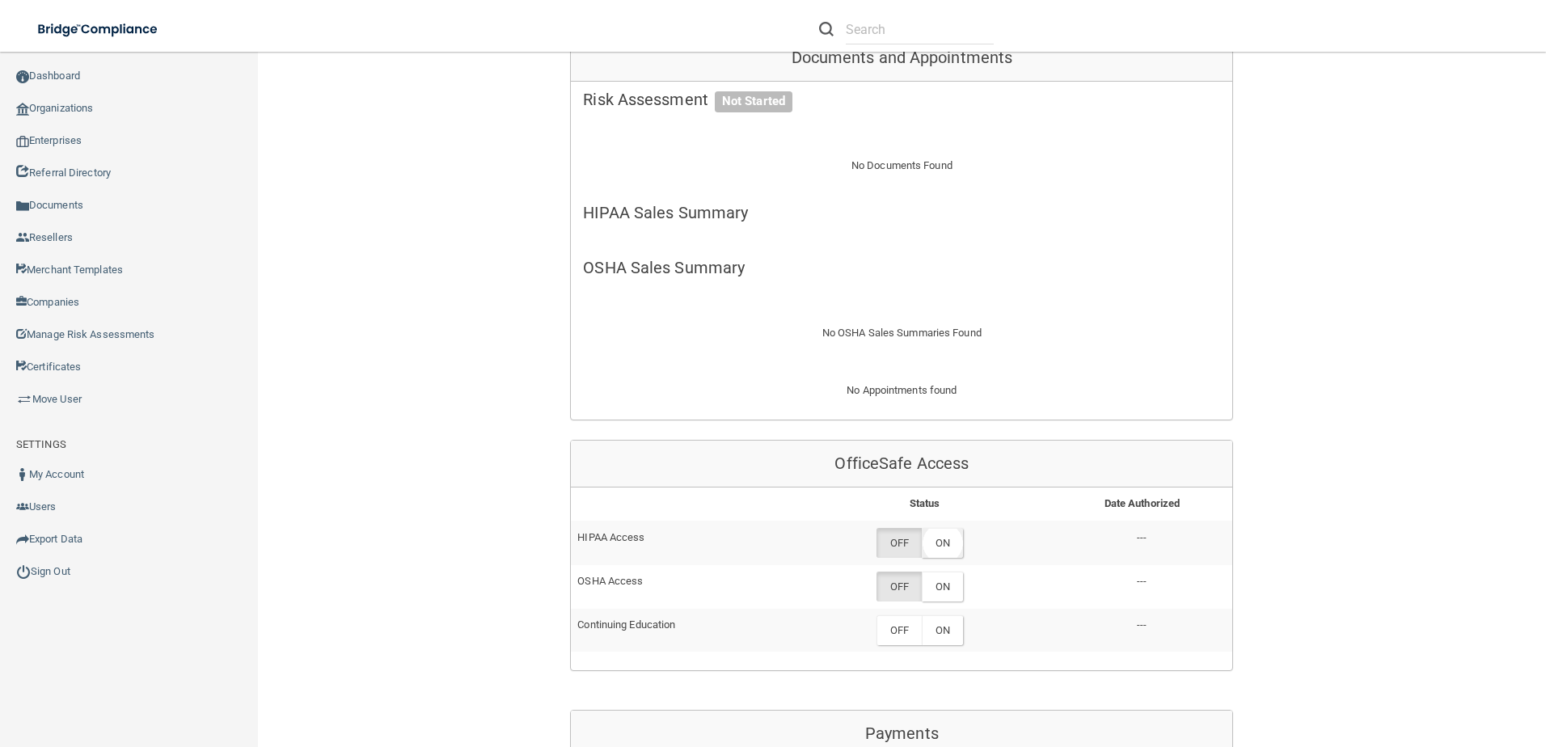
click at [958, 528] on label "ON" at bounding box center [942, 543] width 41 height 30
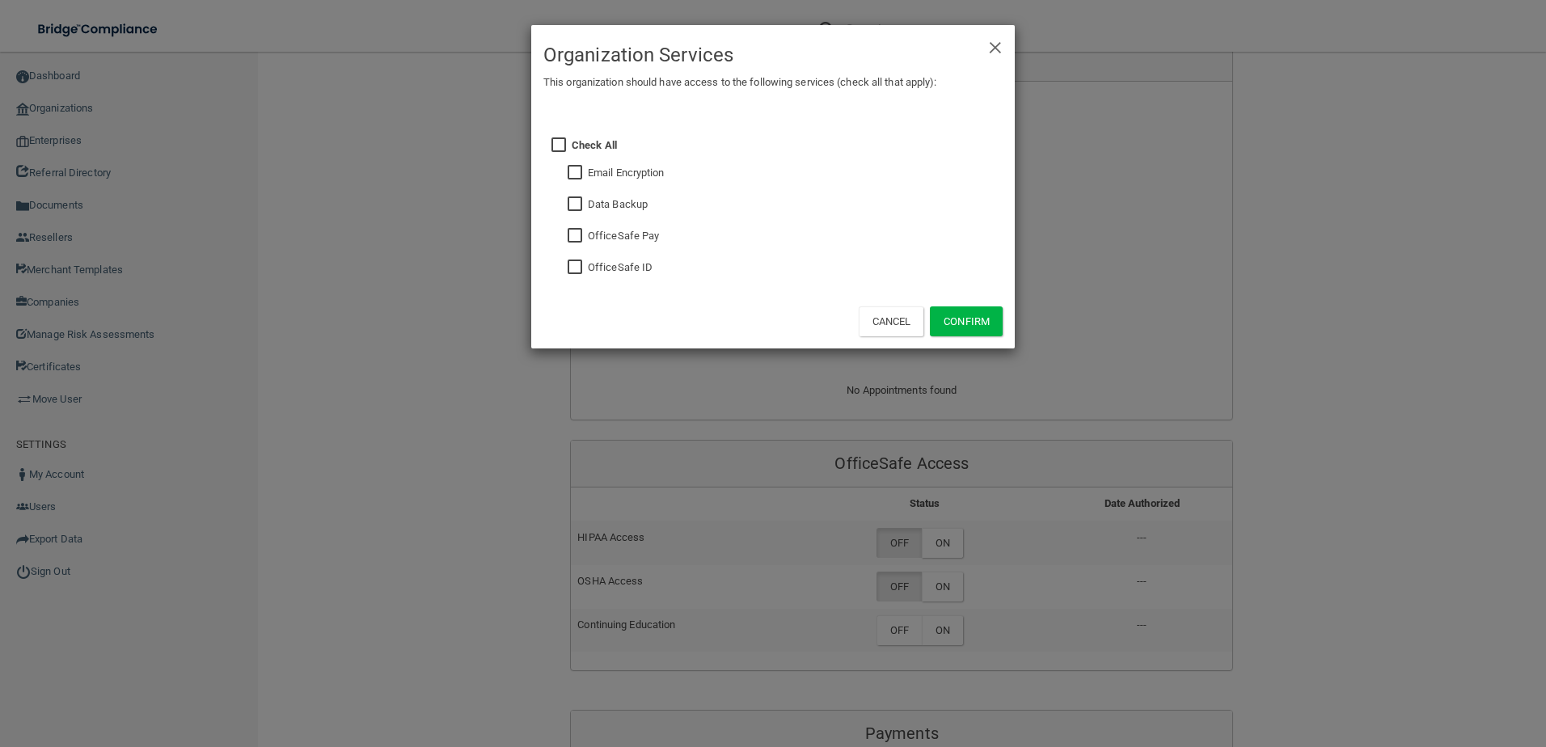
click at [583, 269] on input "checkbox" at bounding box center [576, 267] width 19 height 13
checkbox input "true"
click at [583, 200] on input "checkbox" at bounding box center [576, 204] width 19 height 13
checkbox input "true"
click at [959, 321] on button "Confirm" at bounding box center [966, 321] width 73 height 30
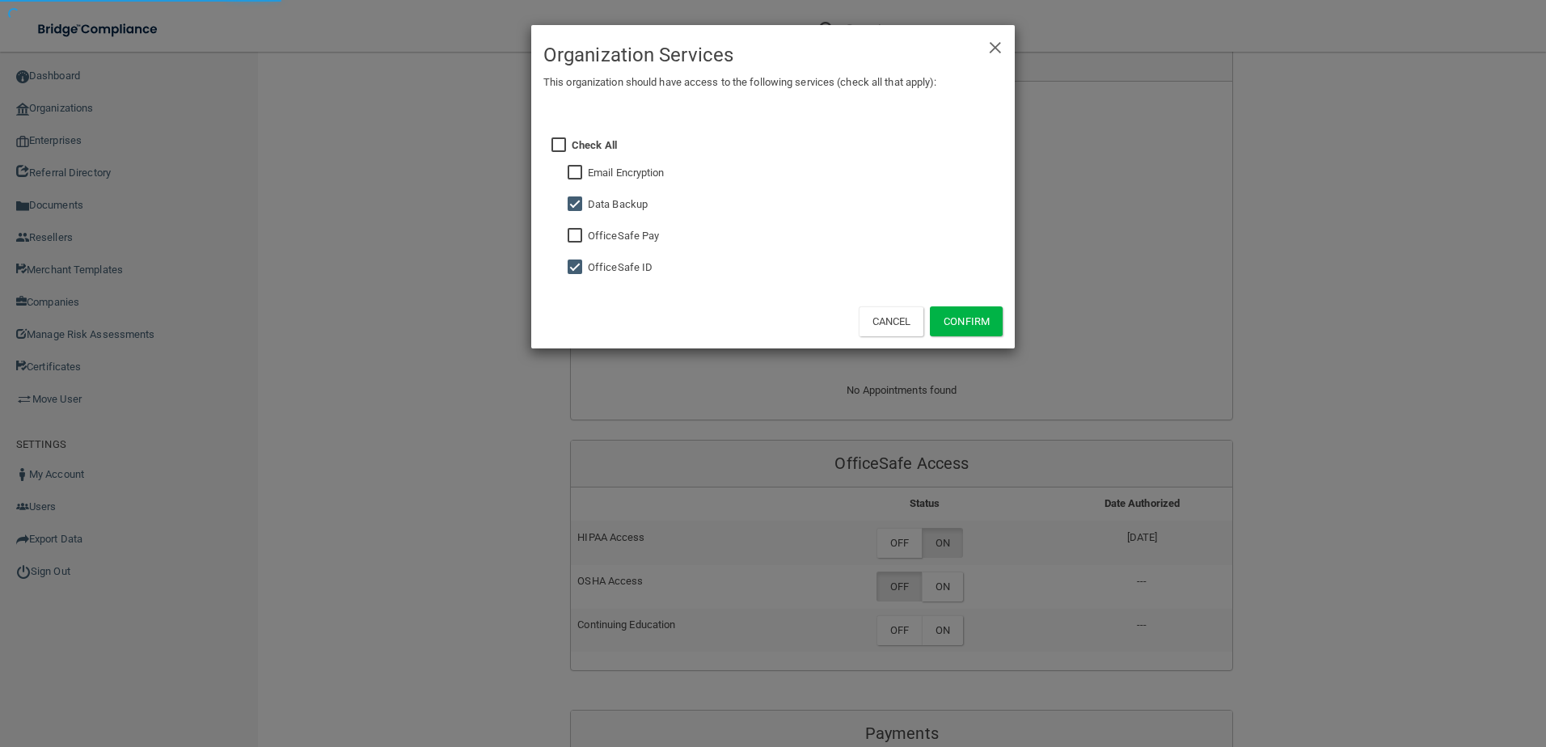
click at [949, 540] on div "× Close Organization Services This organization should have access to the follo…" at bounding box center [773, 373] width 1546 height 747
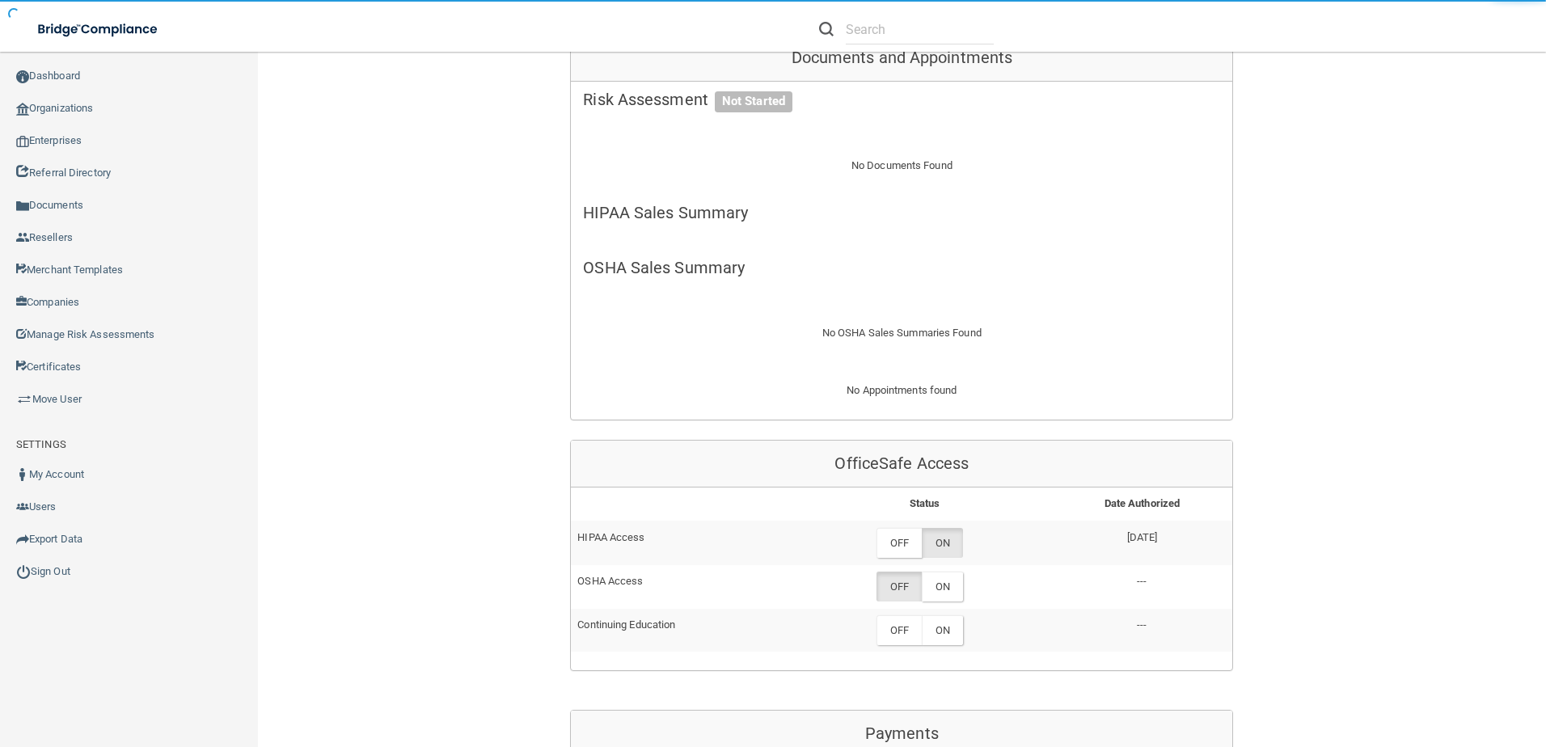
click at [949, 572] on label "ON" at bounding box center [942, 587] width 41 height 30
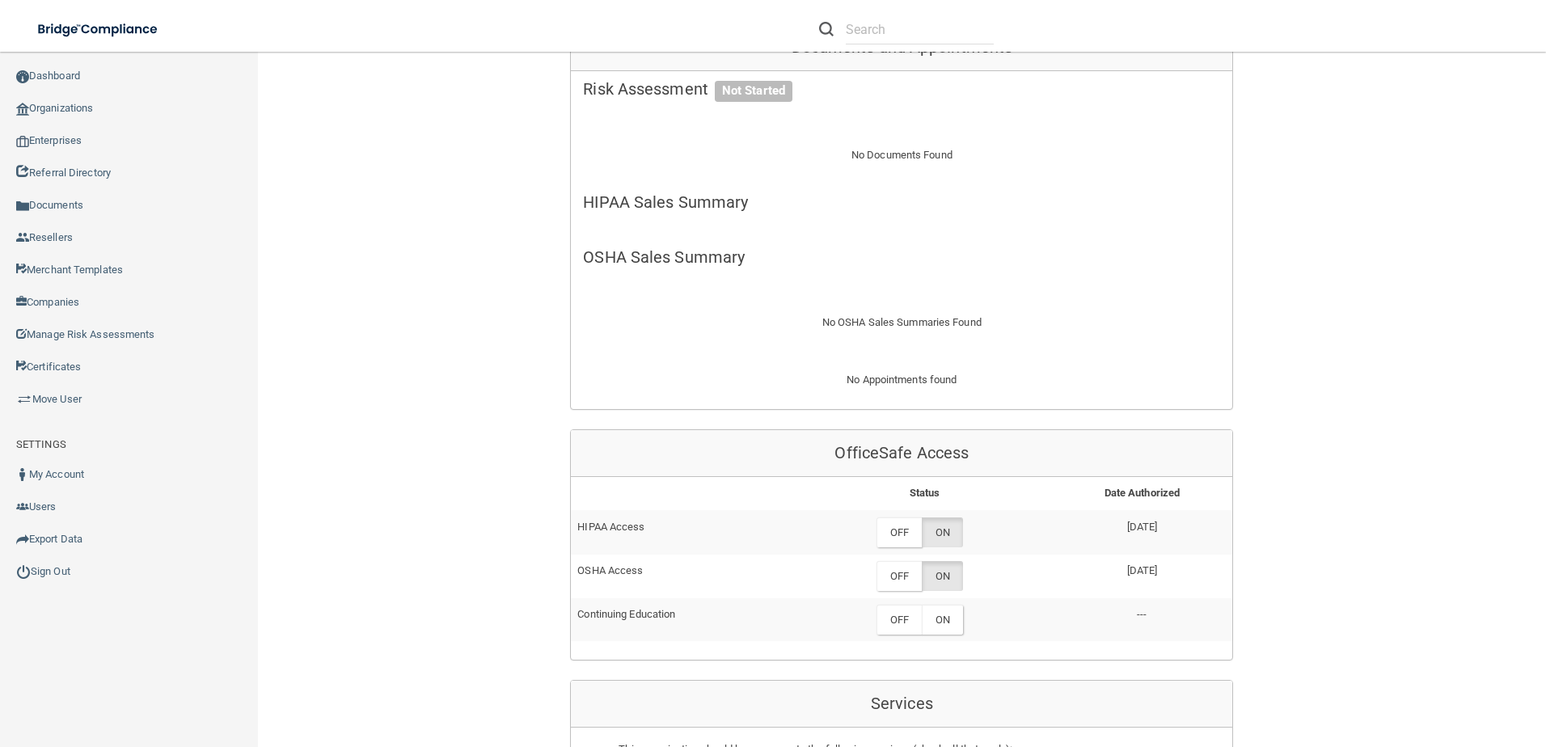
scroll to position [81, 0]
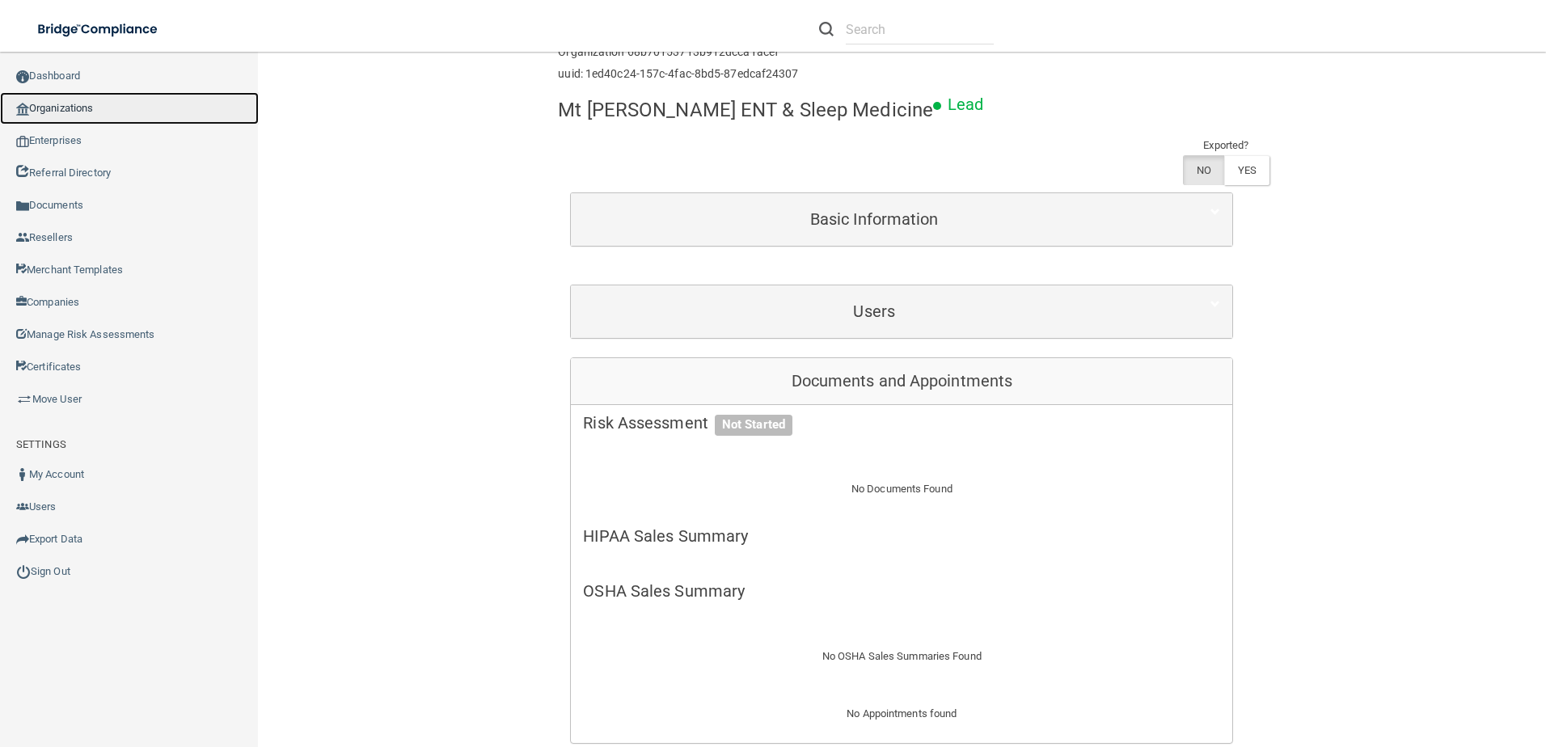
click at [97, 114] on link "Organizations" at bounding box center [129, 108] width 259 height 32
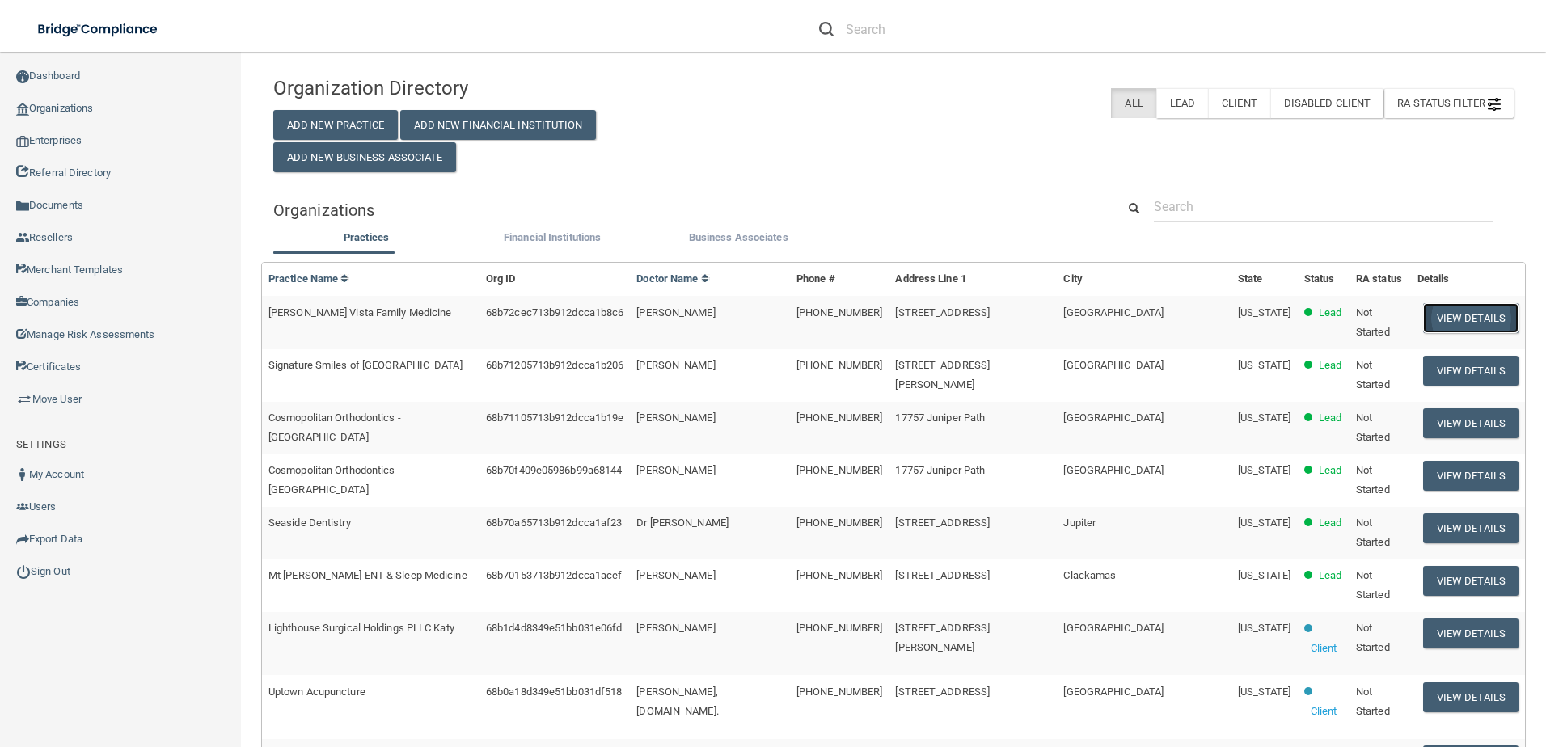
click at [1450, 314] on button "View Details" at bounding box center [1470, 318] width 95 height 30
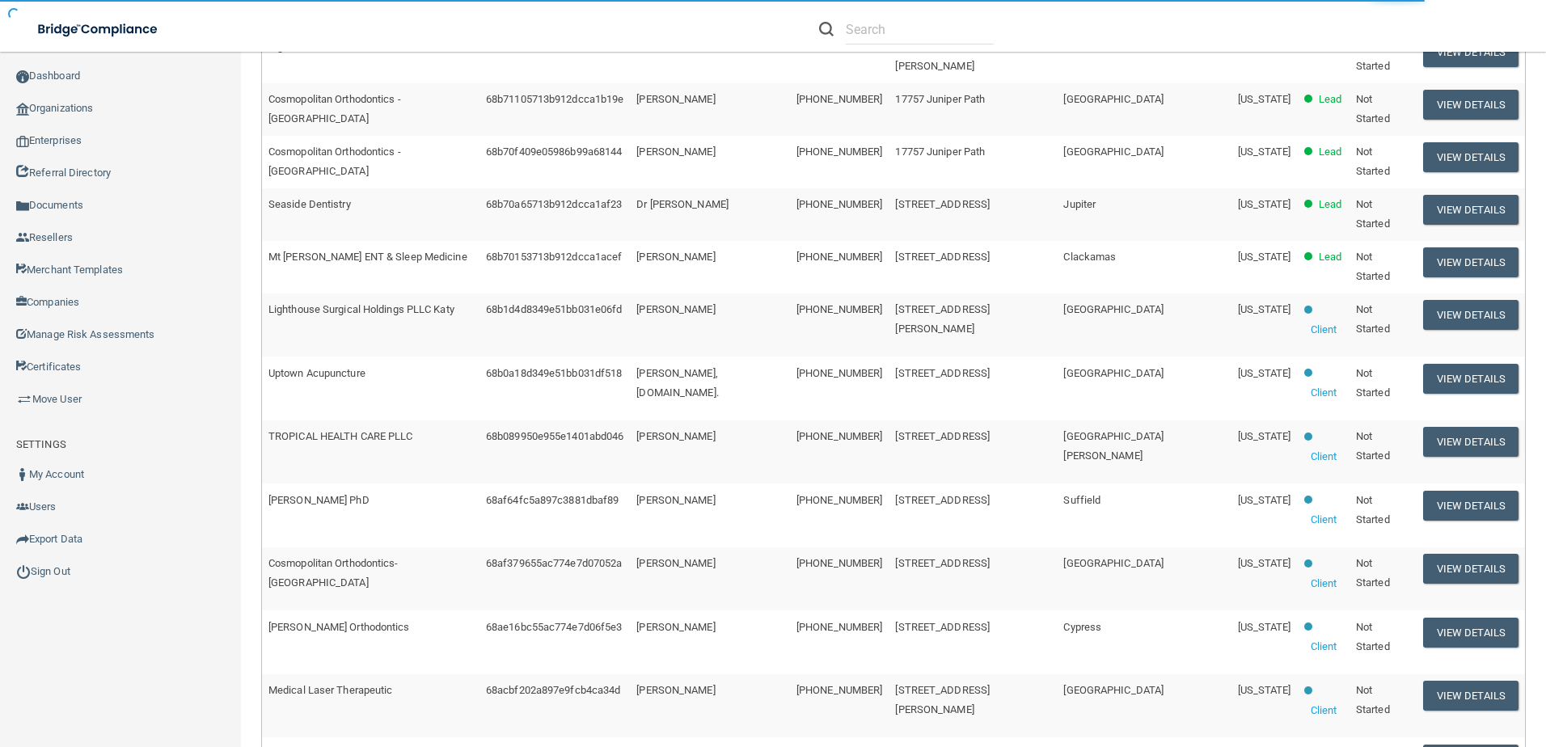
scroll to position [762, 0]
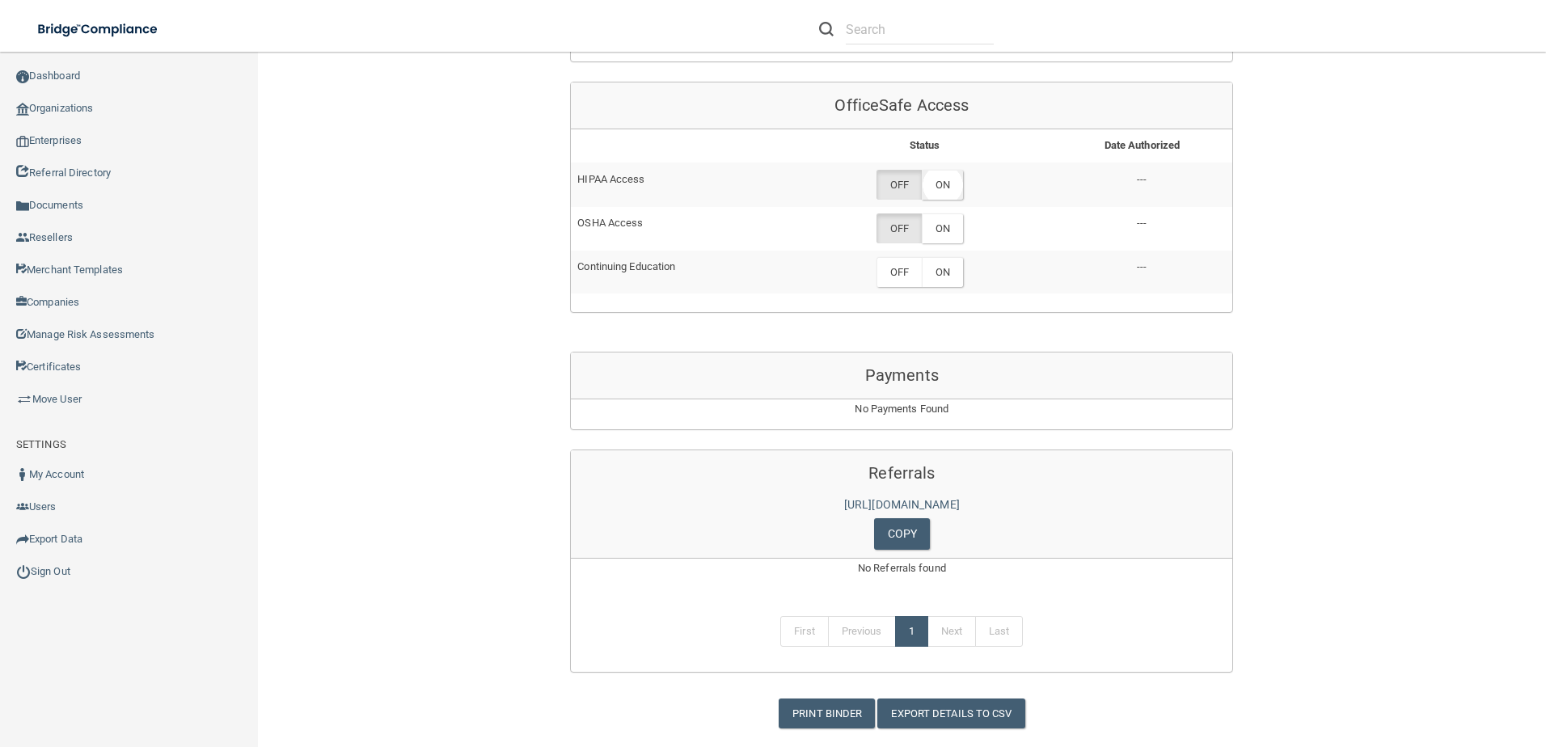
click at [956, 170] on label "ON" at bounding box center [942, 185] width 41 height 30
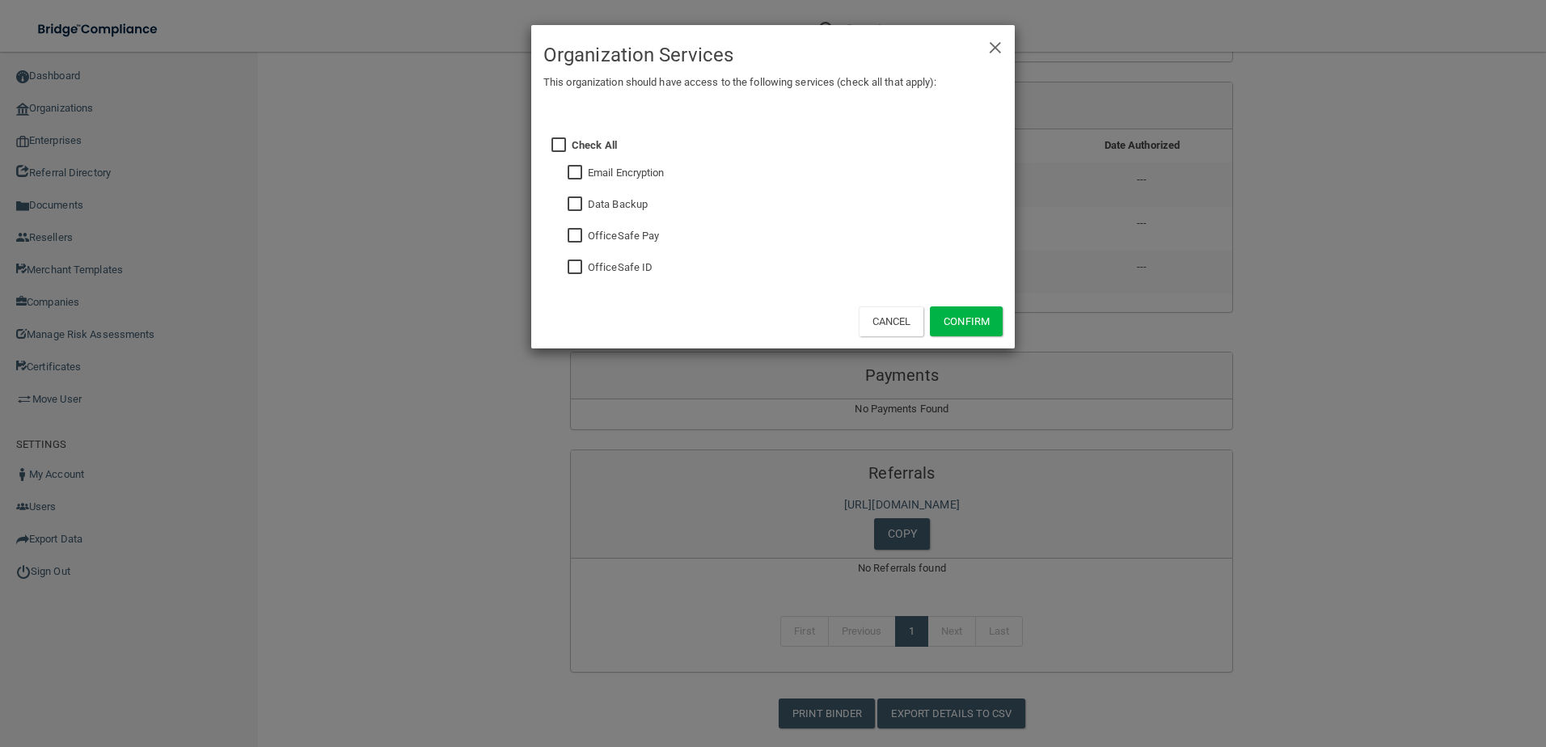
click at [568, 267] on input "checkbox" at bounding box center [576, 267] width 19 height 13
checkbox input "true"
click at [968, 316] on button "Confirm" at bounding box center [966, 321] width 73 height 30
